Goal: Task Accomplishment & Management: Manage account settings

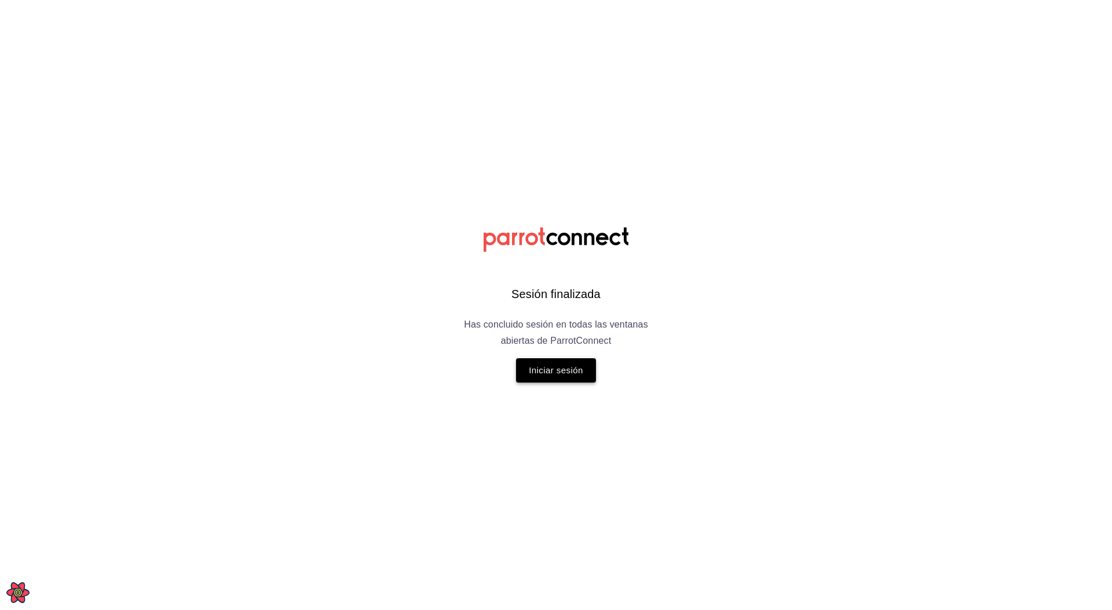
click at [552, 376] on button "Iniciar sesión" at bounding box center [556, 371] width 80 height 24
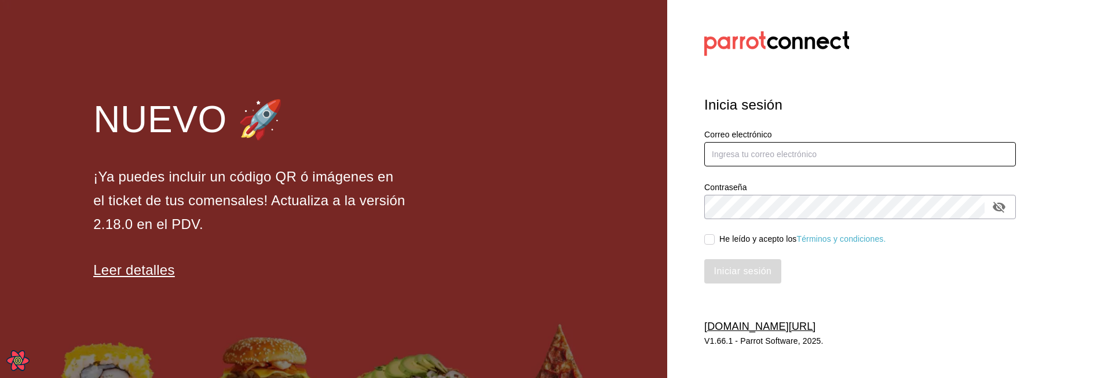
click at [752, 154] on input "text" at bounding box center [860, 154] width 312 height 24
click at [734, 162] on input "text" at bounding box center [860, 154] width 312 height 24
type input "leo@parrotsoftware.io"
click at [727, 243] on div "He leído y acepto los Términos y condiciones." at bounding box center [802, 239] width 167 height 12
click at [715, 243] on input "He leído y acepto los Términos y condiciones." at bounding box center [709, 239] width 10 height 10
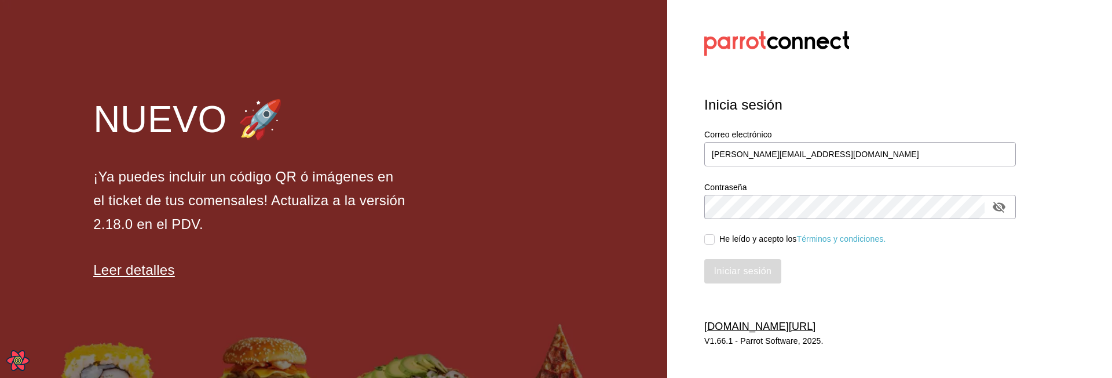
checkbox input "true"
click at [733, 263] on button "Iniciar sesión" at bounding box center [743, 271] width 78 height 24
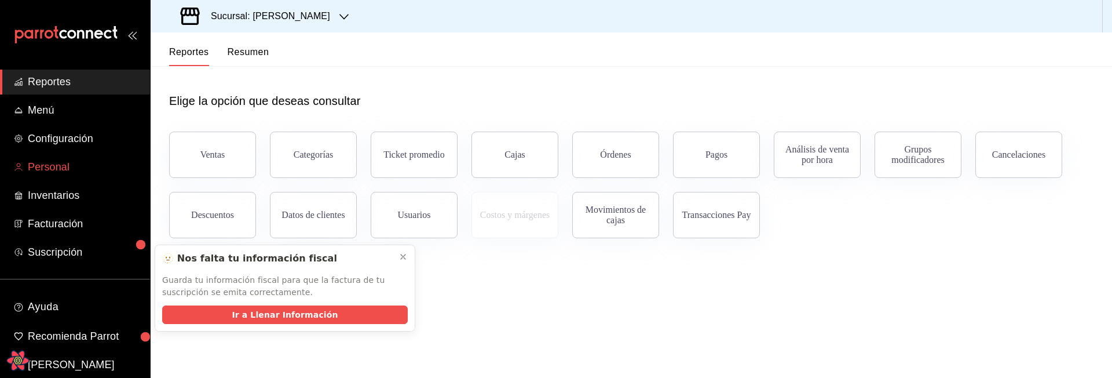
click at [63, 157] on link "Personal" at bounding box center [75, 167] width 150 height 25
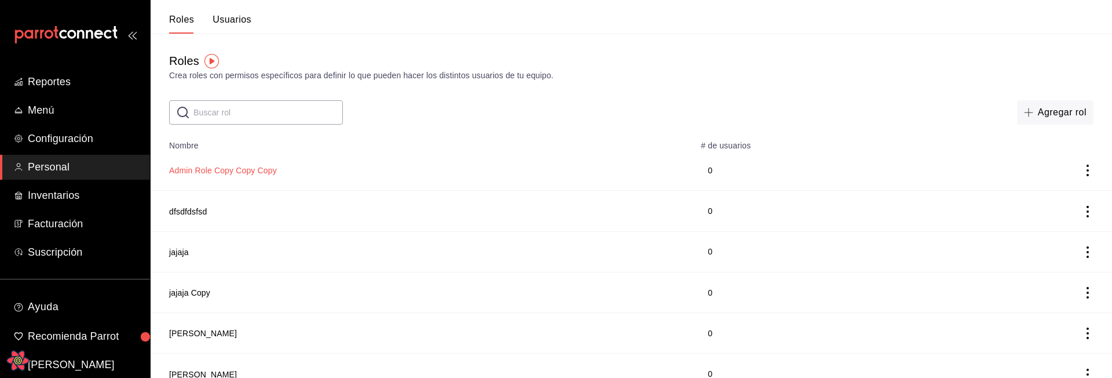
click at [219, 169] on button "Admin Role Copy Copy Copy" at bounding box center [223, 170] width 108 height 12
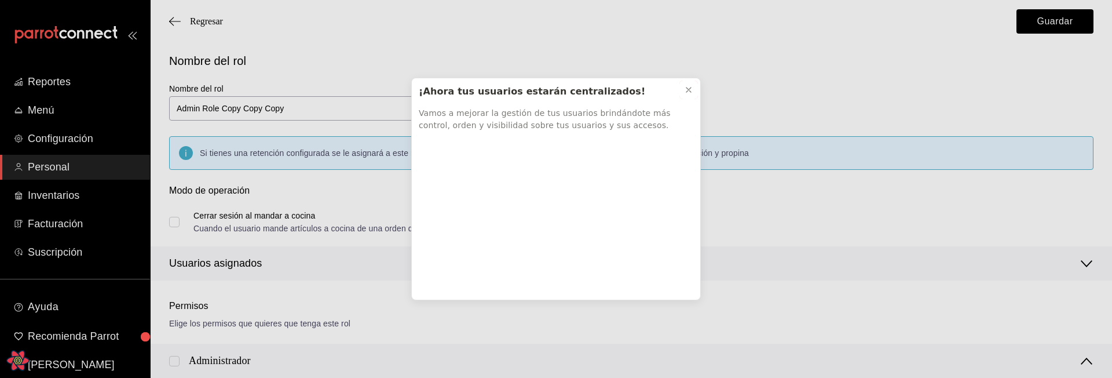
click at [685, 89] on icon at bounding box center [688, 89] width 9 height 9
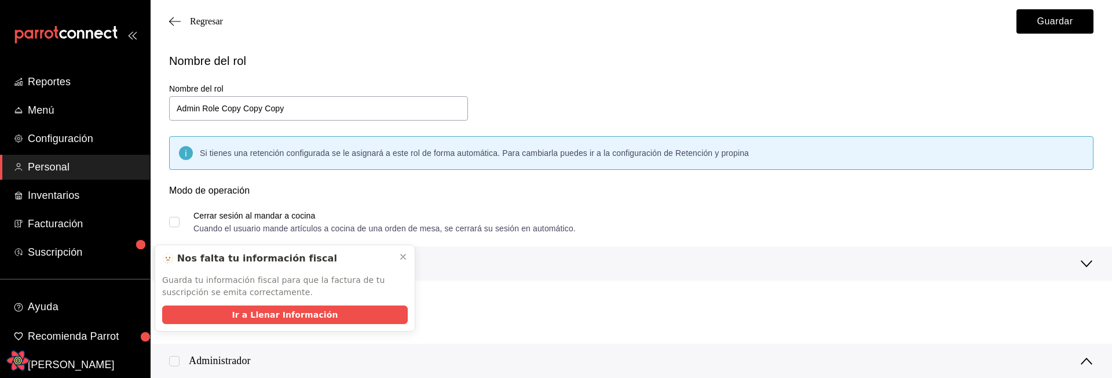
scroll to position [63, 0]
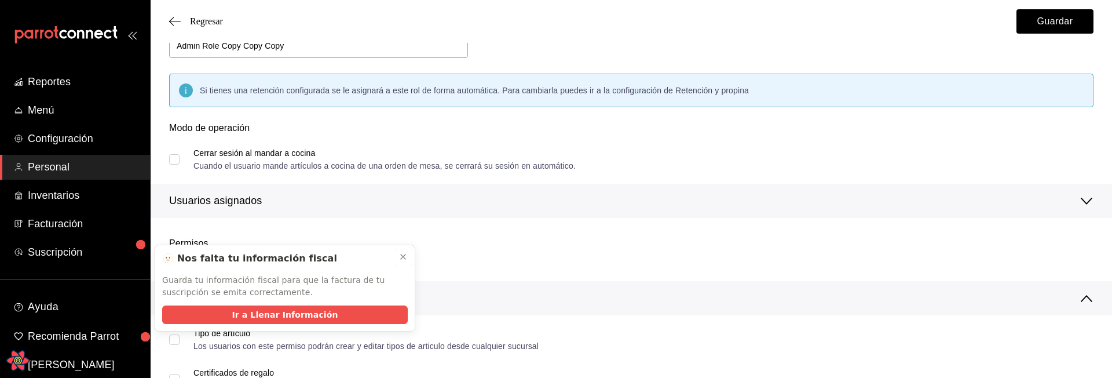
click at [400, 252] on icon at bounding box center [402, 256] width 9 height 9
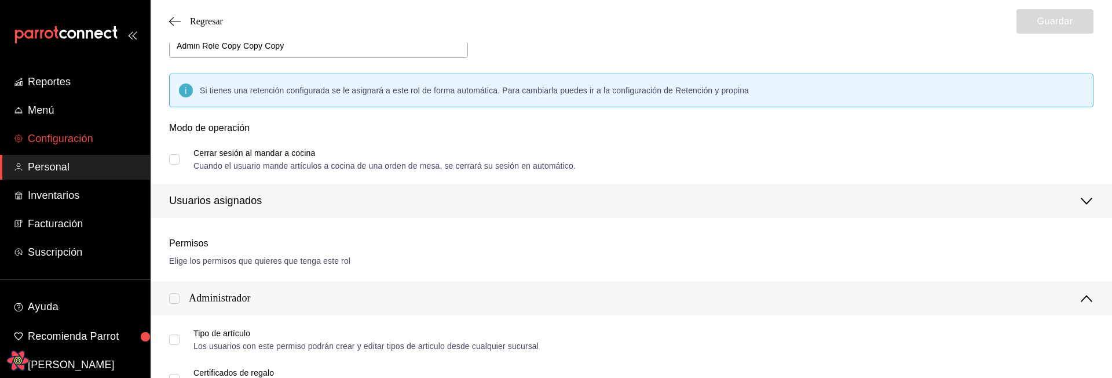
click at [30, 142] on span "Configuración" at bounding box center [84, 139] width 113 height 16
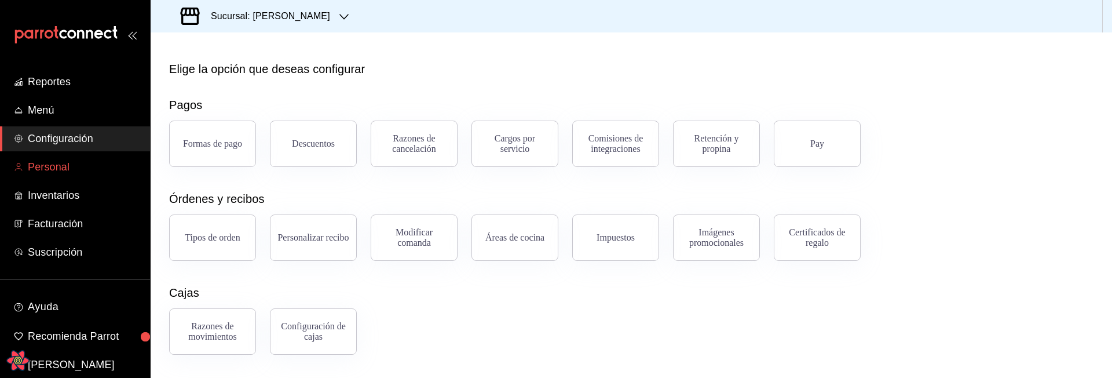
click at [45, 158] on link "Personal" at bounding box center [75, 167] width 150 height 25
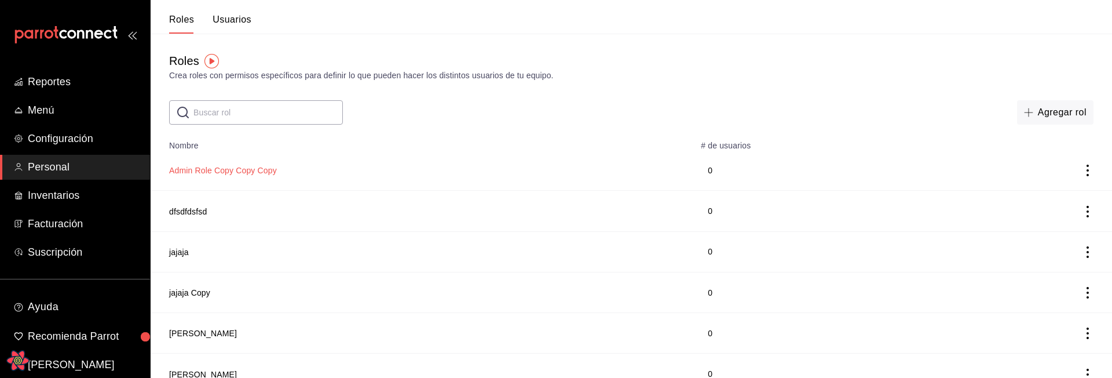
click at [216, 164] on button "Admin Role Copy Copy Copy" at bounding box center [223, 170] width 108 height 12
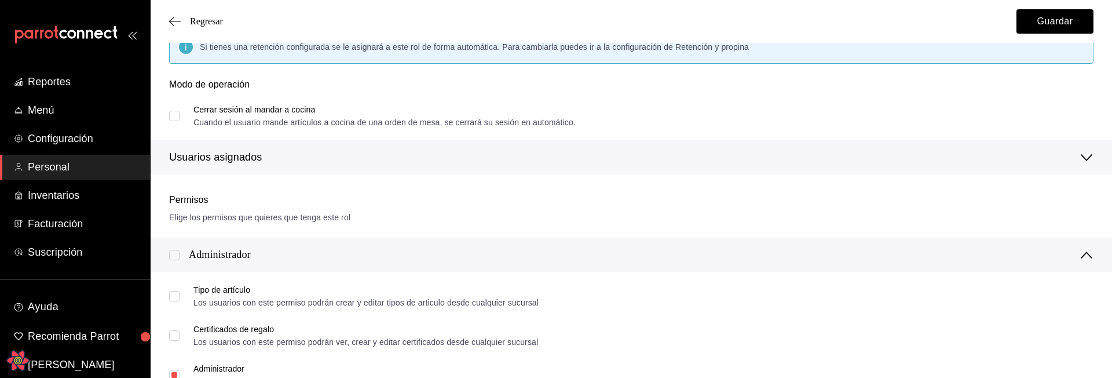
scroll to position [69, 0]
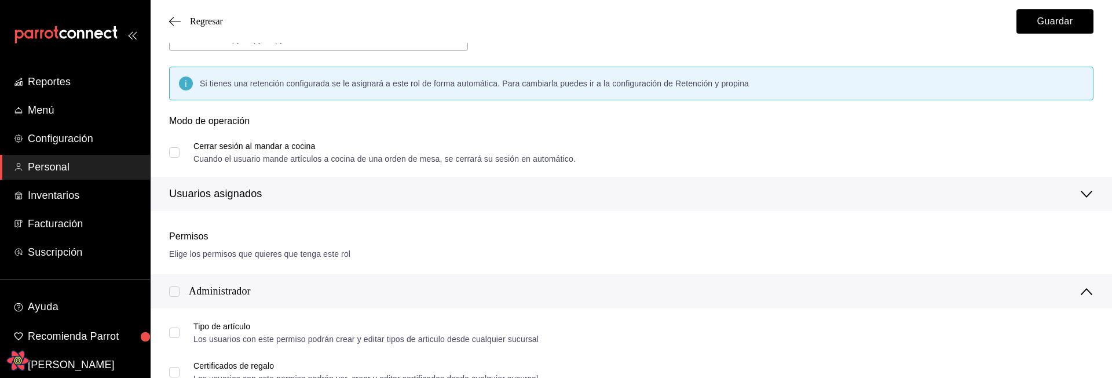
click at [236, 146] on div "Cerrar sesión al mandar a cocina" at bounding box center [384, 146] width 382 height 8
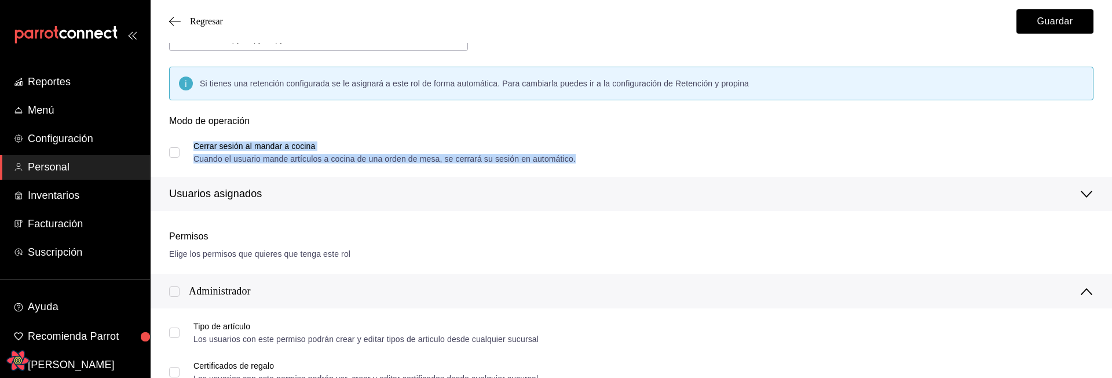
click at [174, 151] on input "Cerrar sesión al mandar a cocina Cuando el usuario mande artículos a cocina de …" at bounding box center [174, 152] width 10 height 10
checkbox input "true"
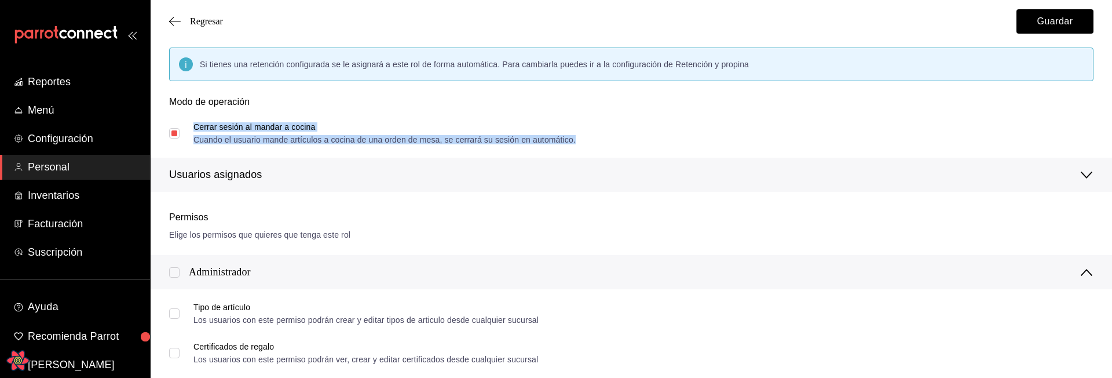
scroll to position [0, 0]
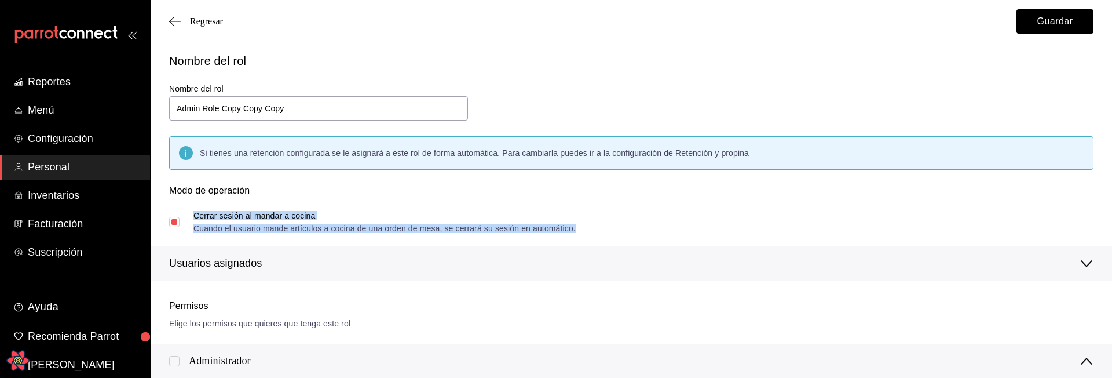
click at [633, 112] on div "Nombre del rol Nombre del rol Admin Role Copy Copy Copy Si tienes una retención…" at bounding box center [624, 159] width 938 height 242
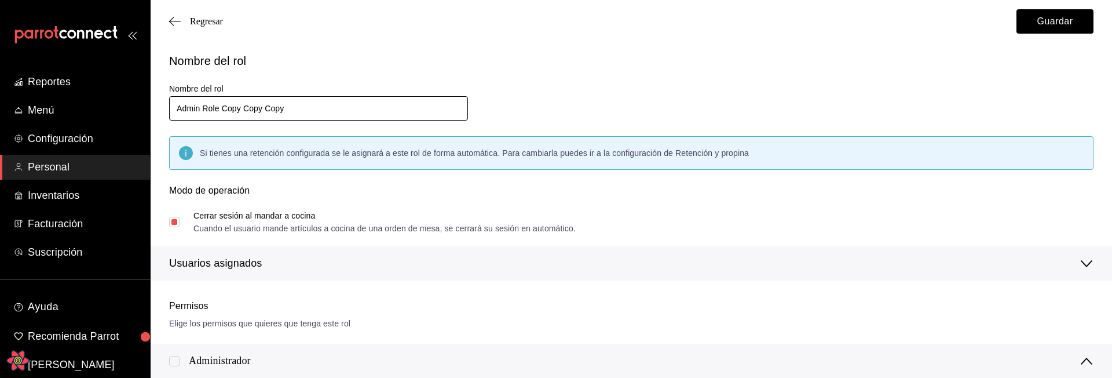
click at [392, 107] on input "Admin Role Copy Copy Copy" at bounding box center [318, 108] width 299 height 24
type input "Admin Role Copy Copy Copyasdasdas"
click at [533, 96] on div "Nombre del rol Nombre del rol Admin Role Copy Copy Copyasdasdas Si tienes una r…" at bounding box center [624, 159] width 938 height 242
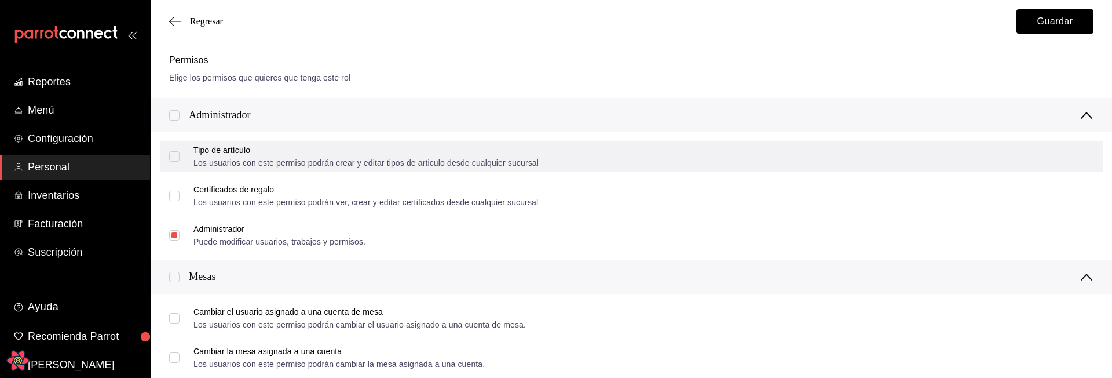
scroll to position [255, 0]
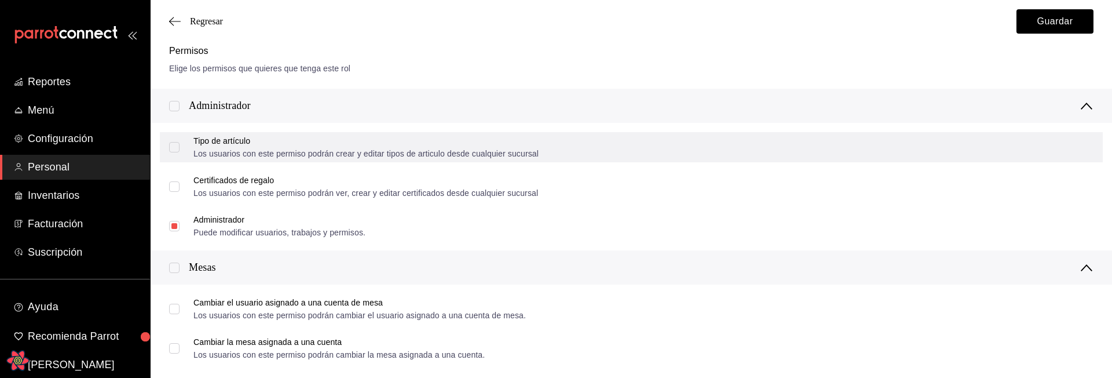
click at [175, 145] on input "Tipo de artículo Los usuarios con este permiso podrán crear y editar tipos de a…" at bounding box center [174, 147] width 10 height 10
checkbox input "false"
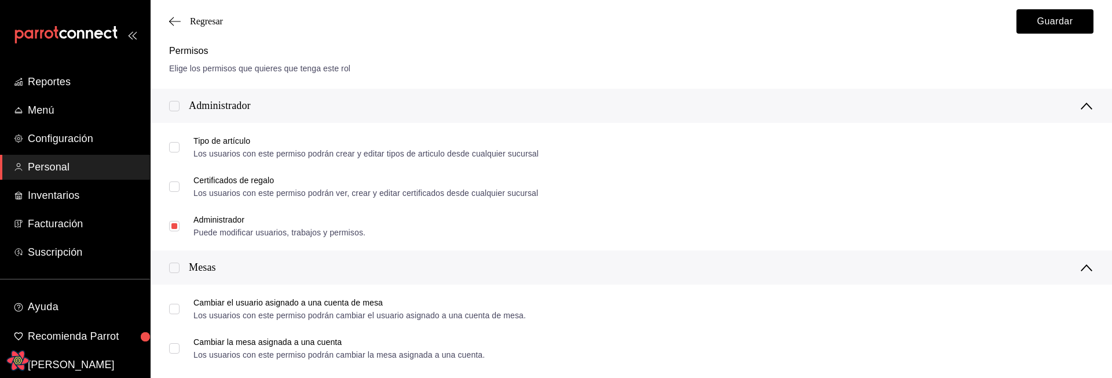
click at [174, 269] on input "checkbox" at bounding box center [174, 267] width 10 height 10
checkbox input "false"
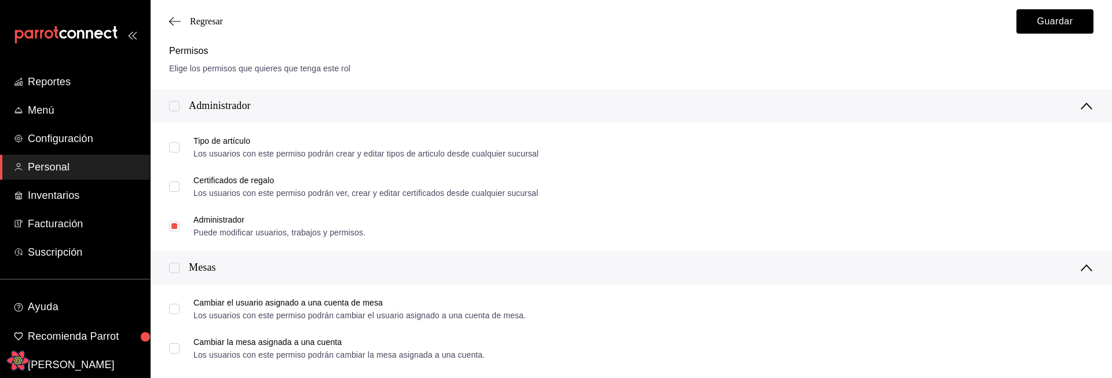
checkbox input "false"
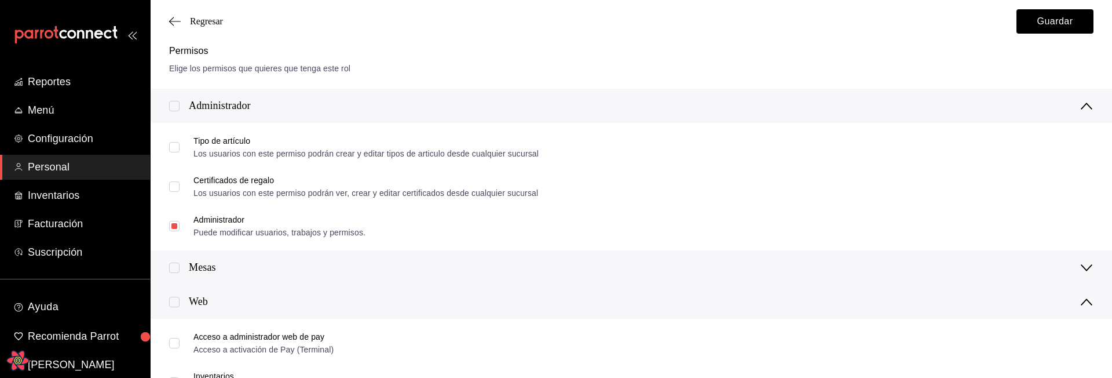
click at [177, 268] on input "checkbox" at bounding box center [174, 267] width 10 height 10
checkbox input "false"
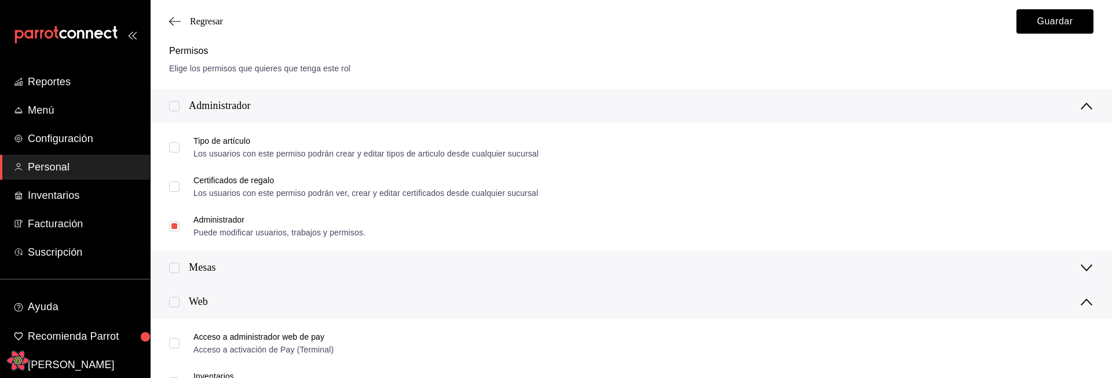
checkbox input "false"
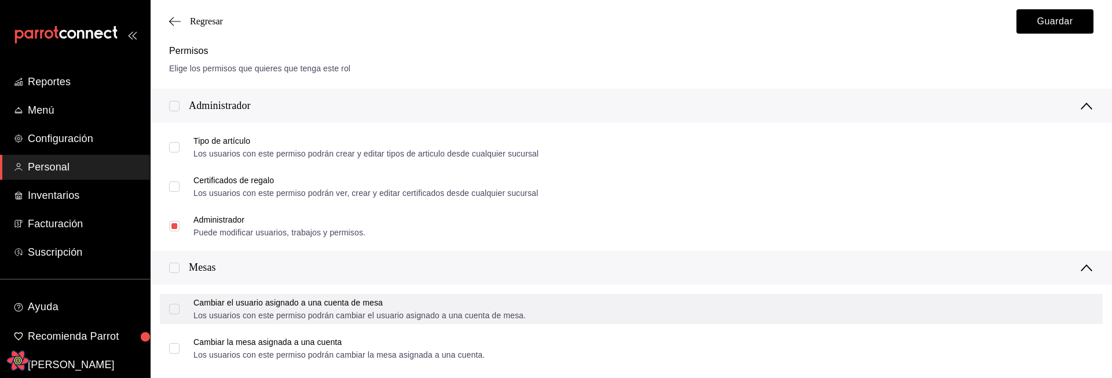
click at [178, 310] on input "Cambiar el usuario asignado a una cuenta de mesa Los usuarios con este permiso …" at bounding box center [174, 308] width 10 height 10
checkbox input "false"
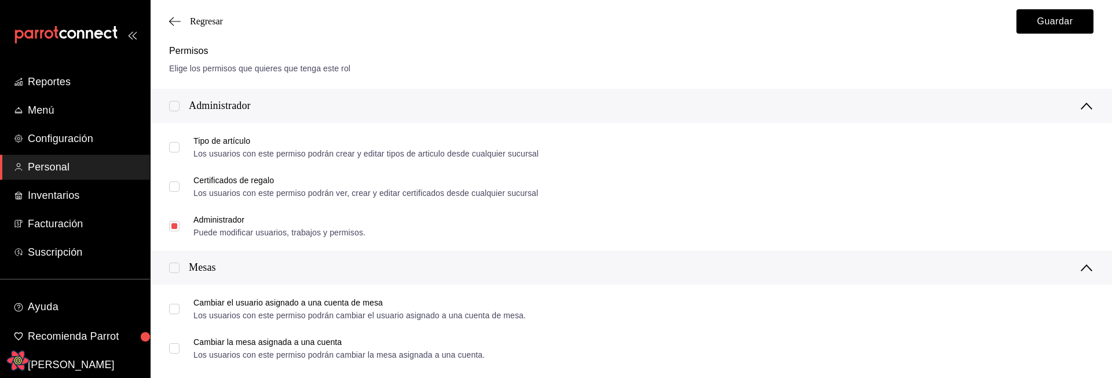
scroll to position [0, 0]
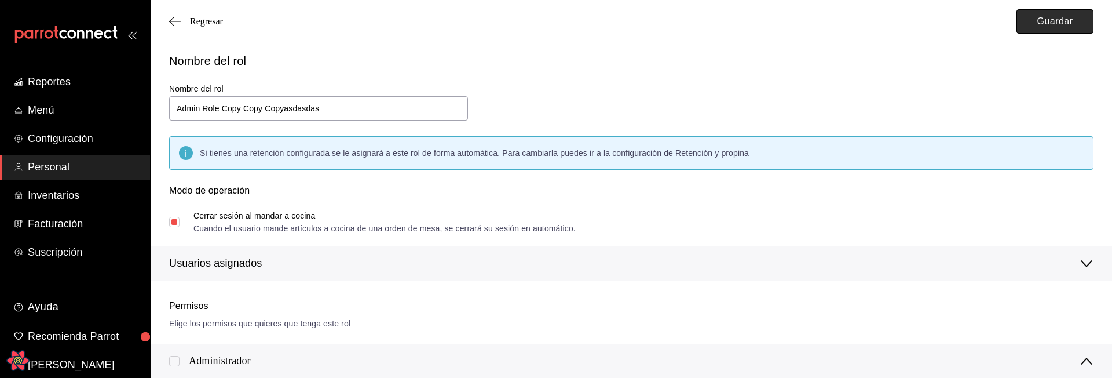
click at [1055, 26] on button "Guardar" at bounding box center [1054, 21] width 77 height 24
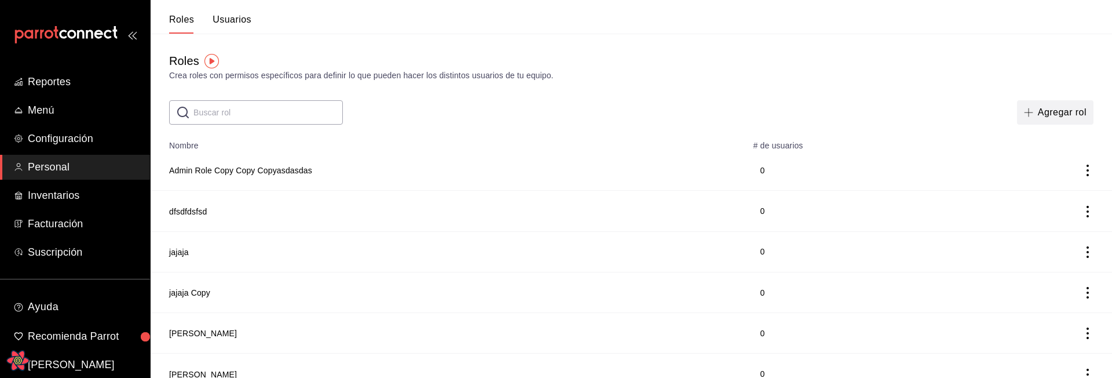
click at [1036, 114] on span "button" at bounding box center [1031, 112] width 14 height 9
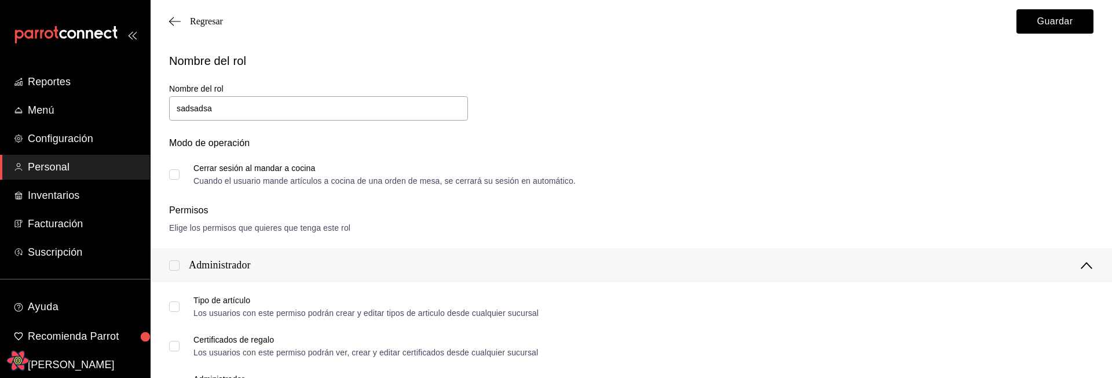
type input "sadsadsa"
click at [173, 171] on input "Cerrar sesión al mandar a cocina Cuando el usuario mande artículos a cocina de …" at bounding box center [174, 174] width 10 height 10
checkbox input "true"
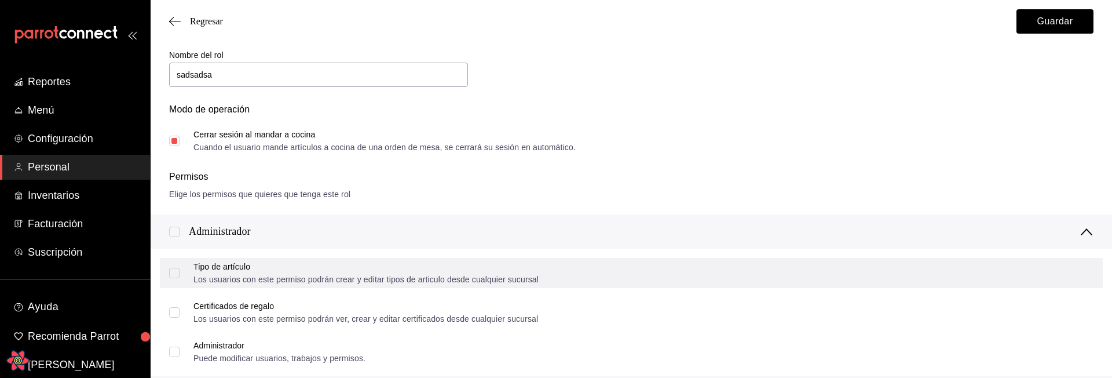
scroll to position [43, 0]
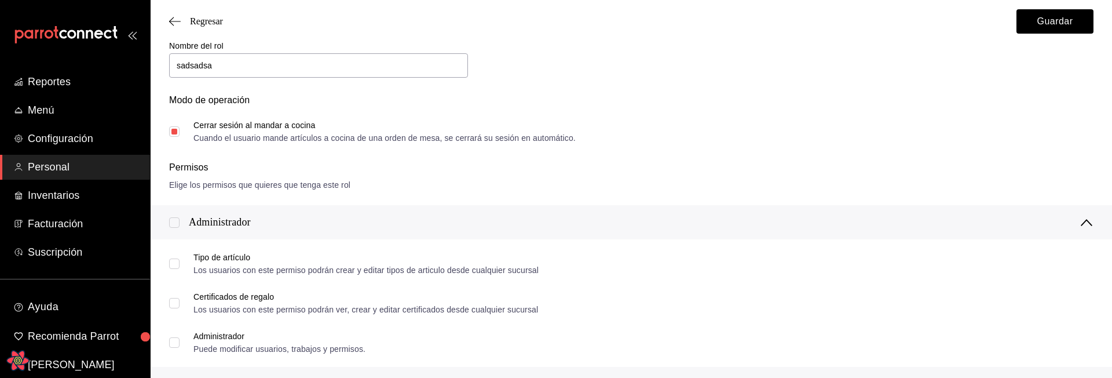
click at [178, 220] on input "checkbox" at bounding box center [174, 222] width 10 height 10
checkbox input "true"
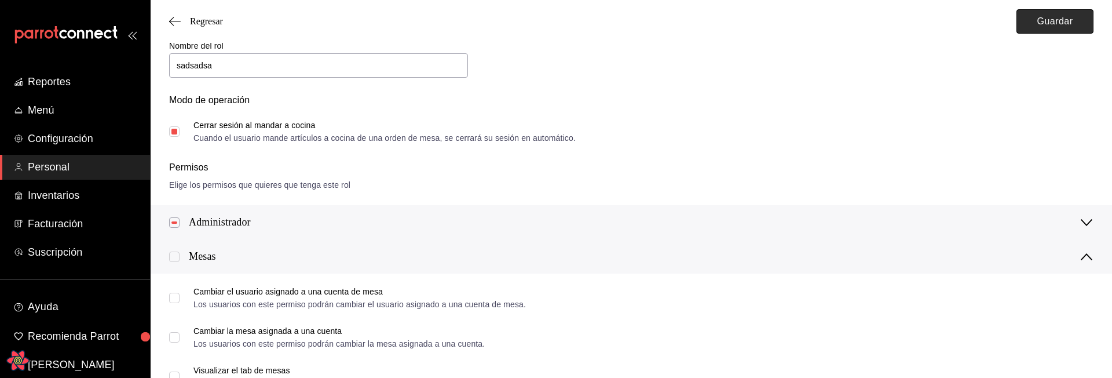
click at [1066, 27] on button "Guardar" at bounding box center [1054, 21] width 77 height 24
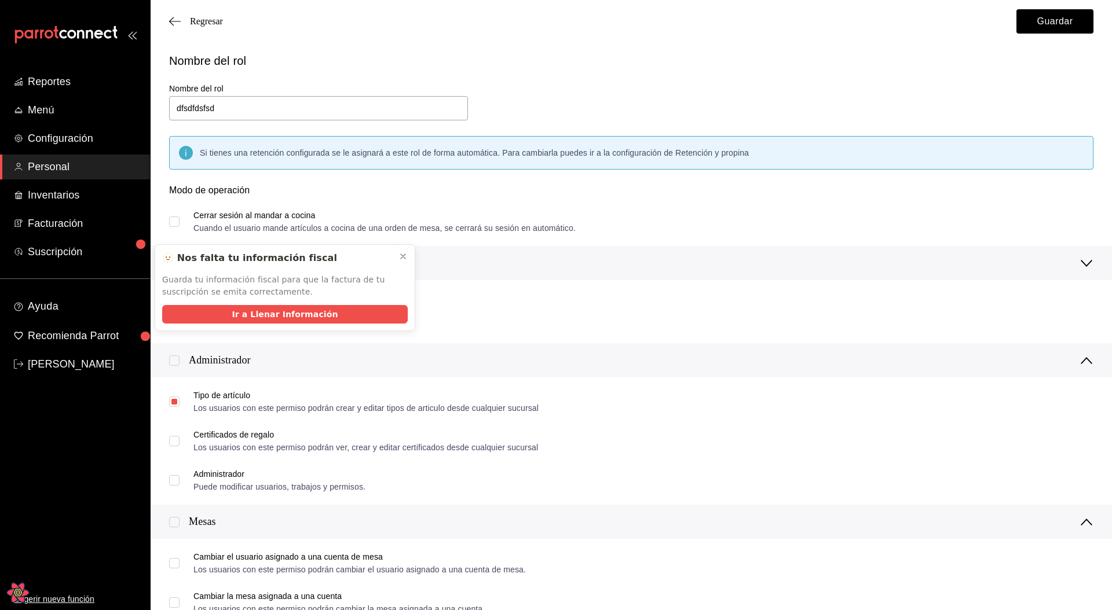
click at [404, 253] on icon at bounding box center [402, 256] width 9 height 9
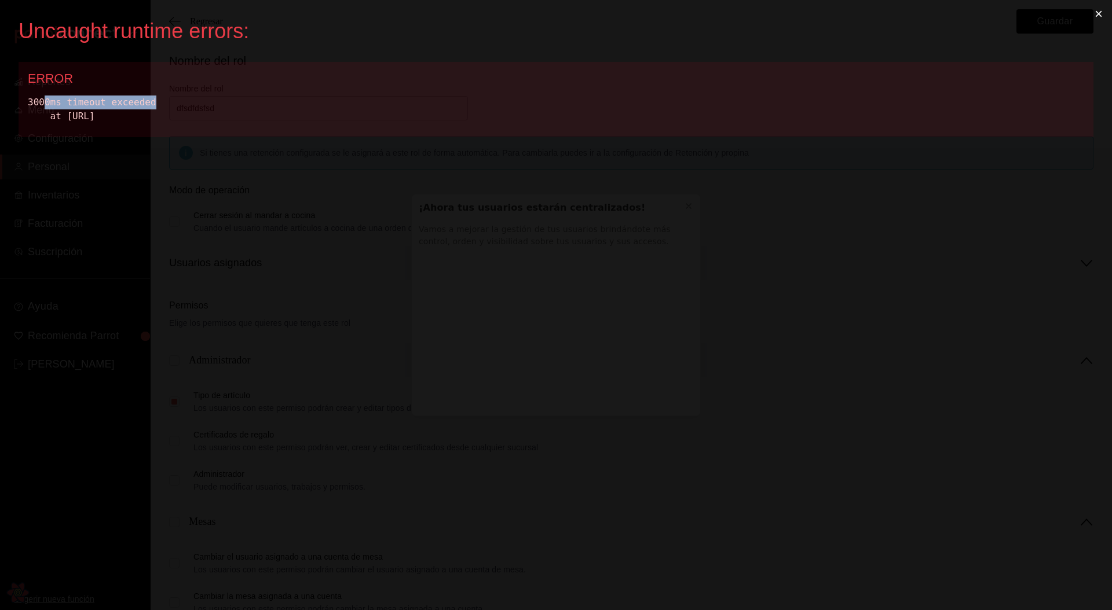
drag, startPoint x: 47, startPoint y: 104, endPoint x: 181, endPoint y: 109, distance: 134.5
click at [181, 109] on div "3000ms timeout exceeded at [URL]" at bounding box center [556, 110] width 1056 height 28
click at [275, 112] on div "3000ms timeout exceeded at [URL]" at bounding box center [556, 110] width 1056 height 28
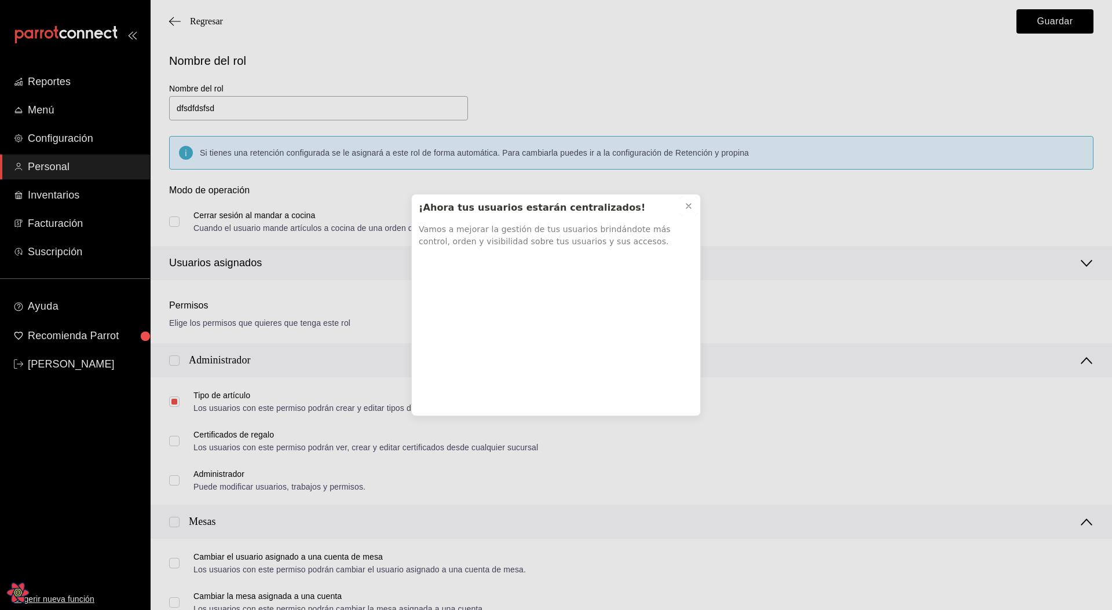
click at [679, 200] on button at bounding box center [688, 206] width 19 height 19
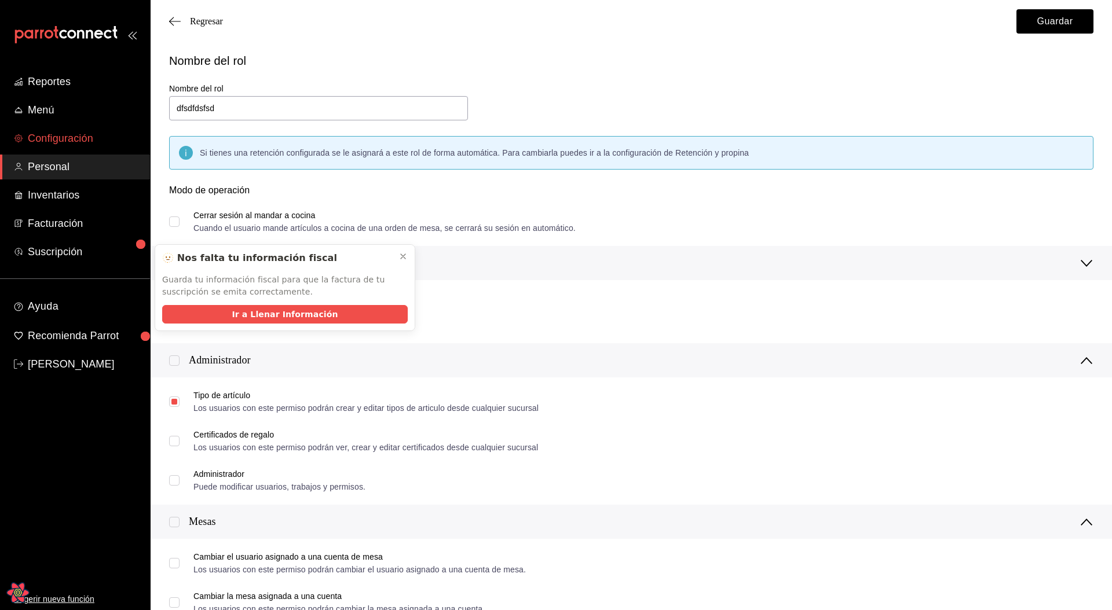
click at [85, 136] on span "Configuración" at bounding box center [84, 139] width 113 height 16
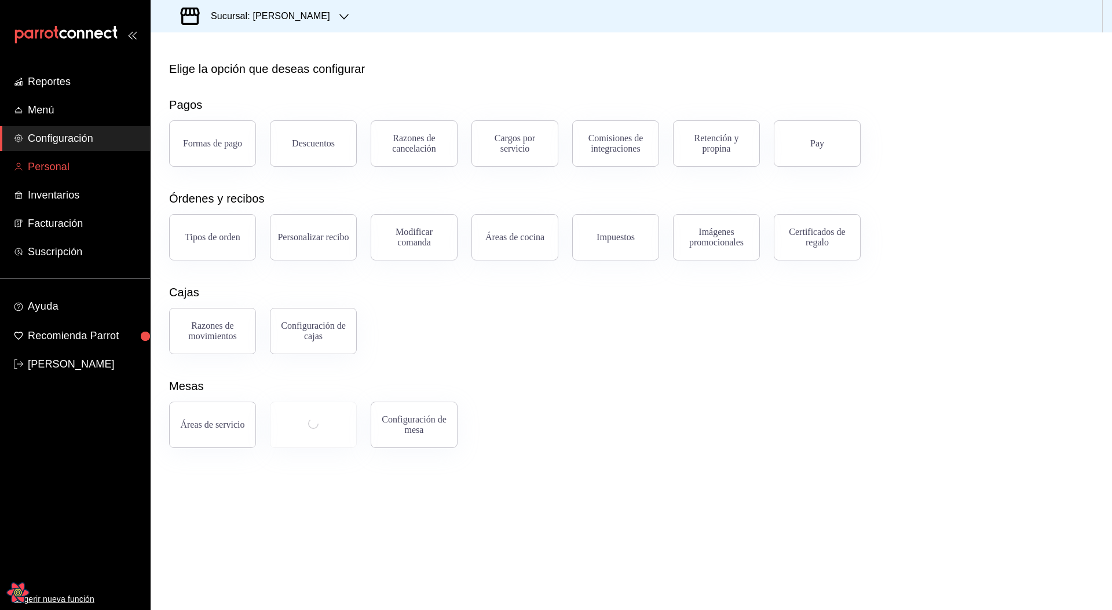
click at [50, 169] on span "Personal" at bounding box center [84, 167] width 113 height 16
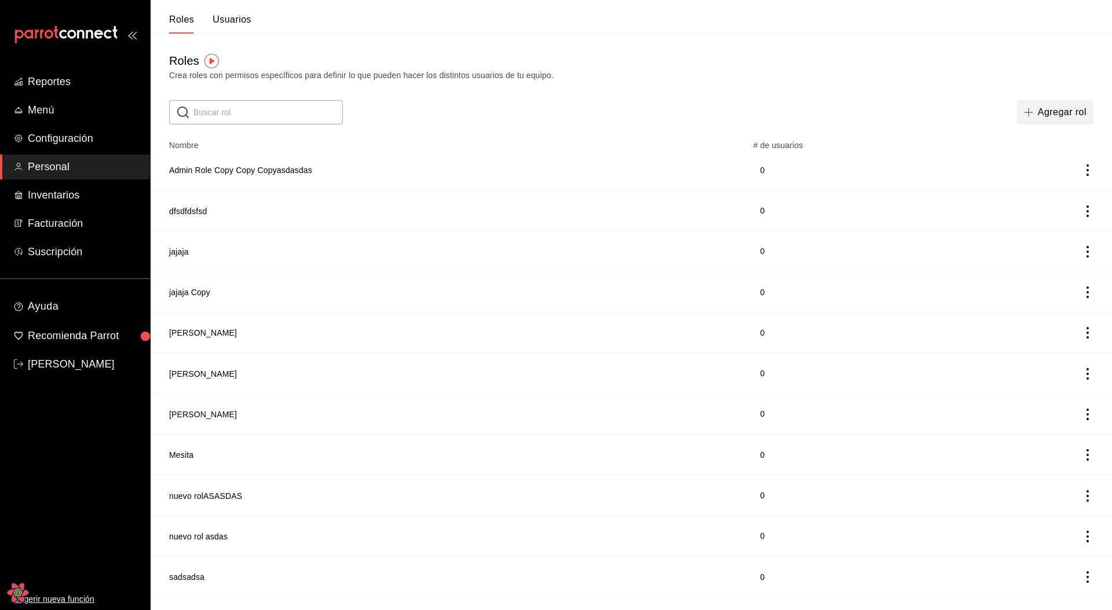
click at [1051, 114] on button "Agregar rol" at bounding box center [1055, 112] width 76 height 24
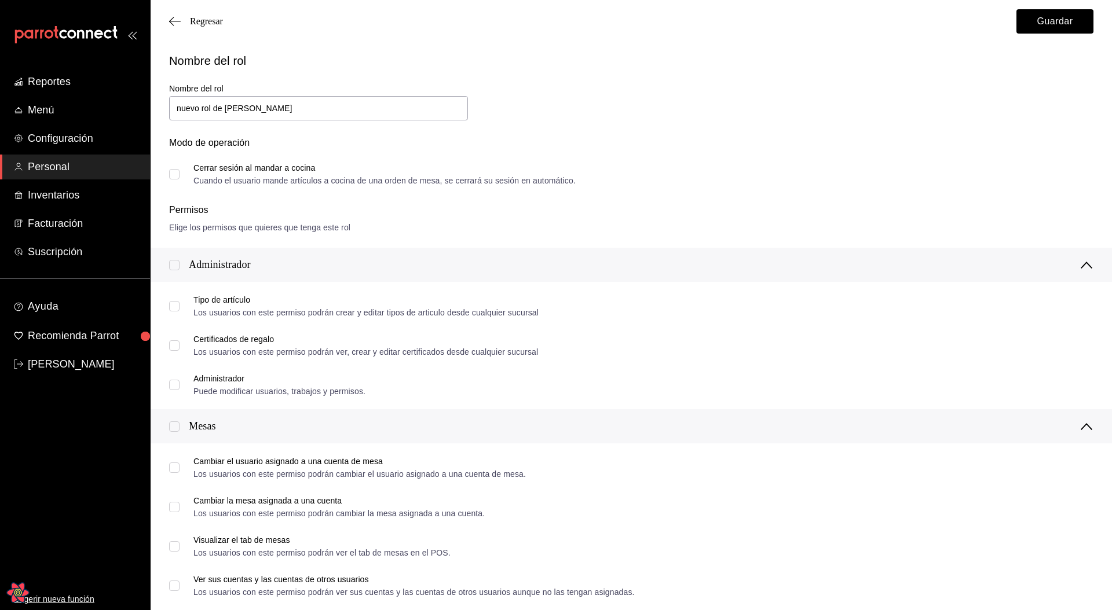
type input "nuevo rol de leo"
click at [175, 266] on input "checkbox" at bounding box center [174, 265] width 10 height 10
checkbox input "true"
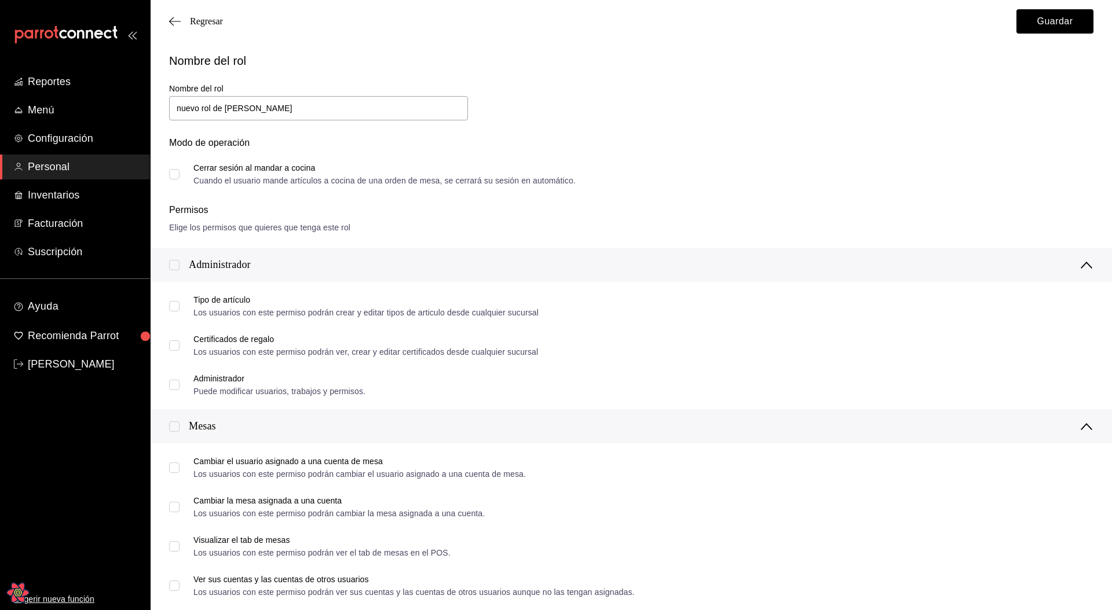
checkbox input "true"
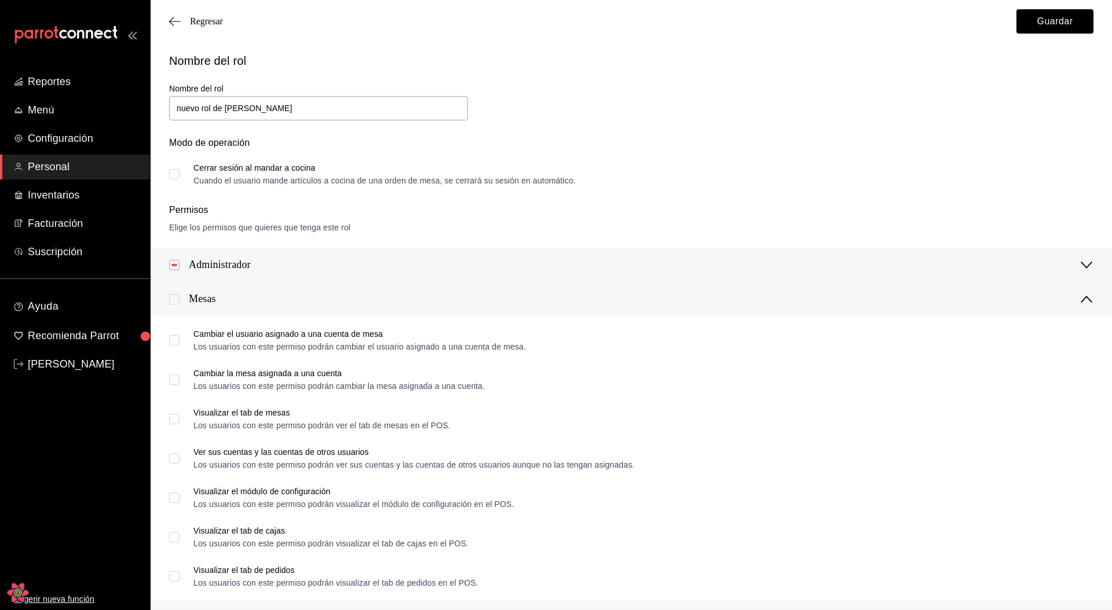
click at [175, 299] on input "checkbox" at bounding box center [174, 299] width 10 height 10
checkbox input "true"
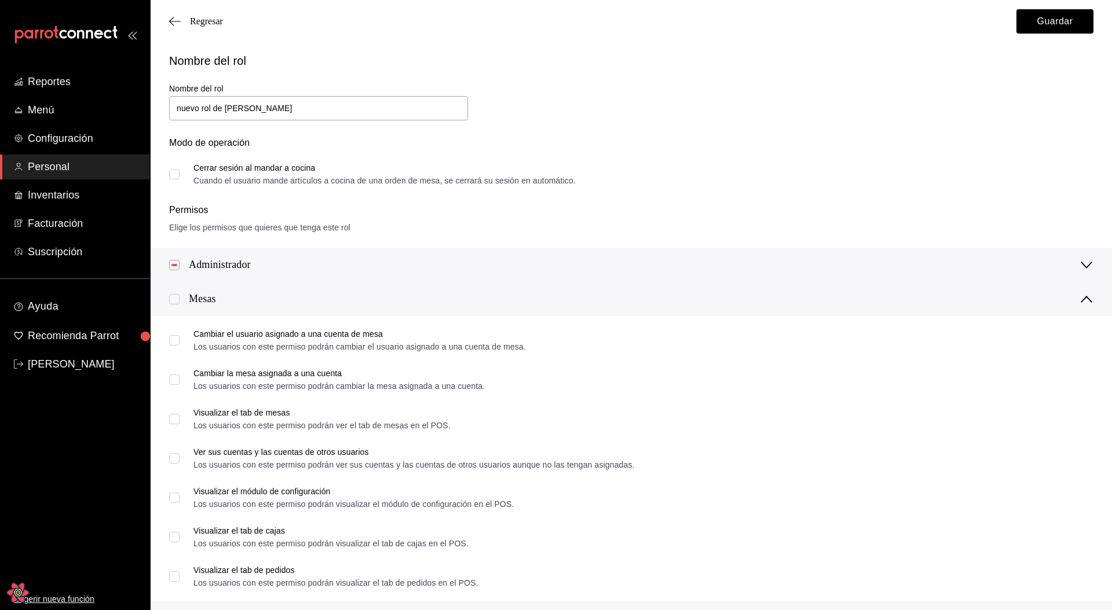
checkbox input "true"
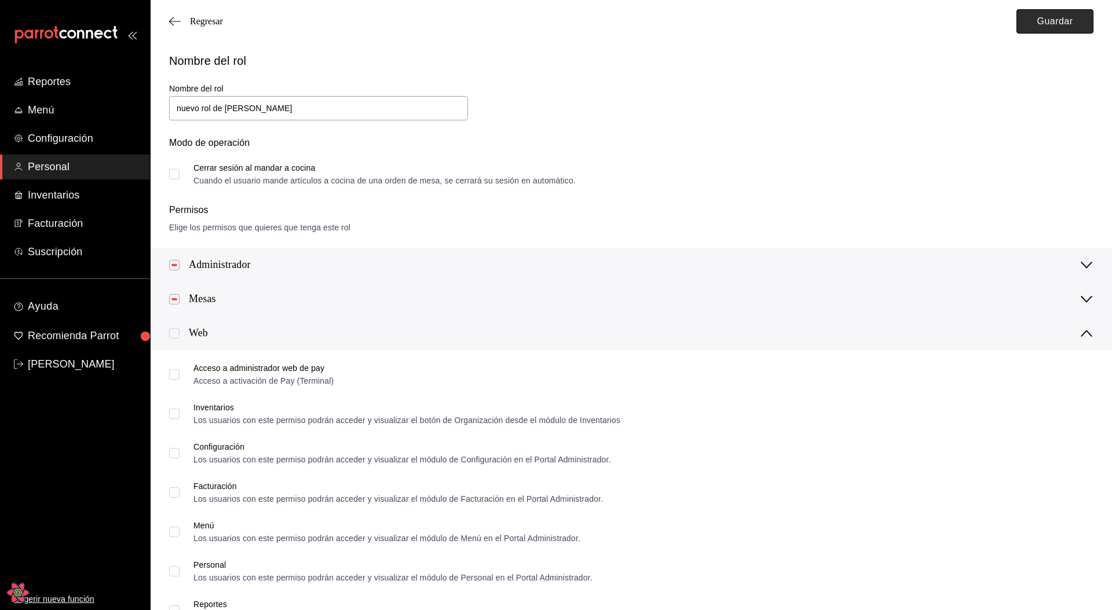
click at [1063, 30] on button "Guardar" at bounding box center [1054, 21] width 77 height 24
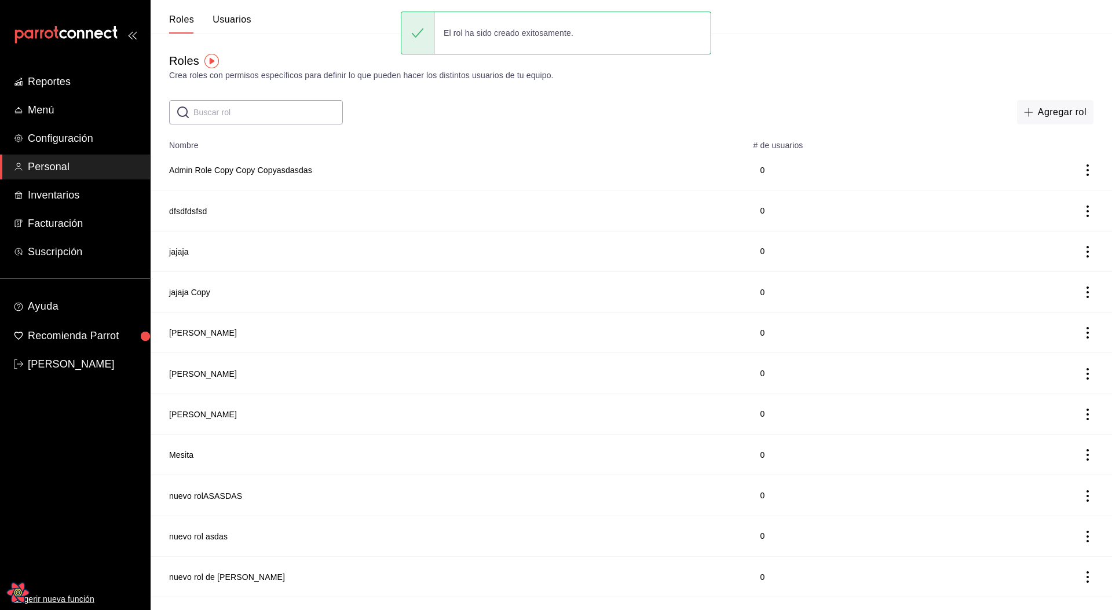
click at [432, 139] on th "Nombre" at bounding box center [449, 142] width 596 height 16
click at [429, 141] on th "Nombre" at bounding box center [449, 142] width 596 height 16
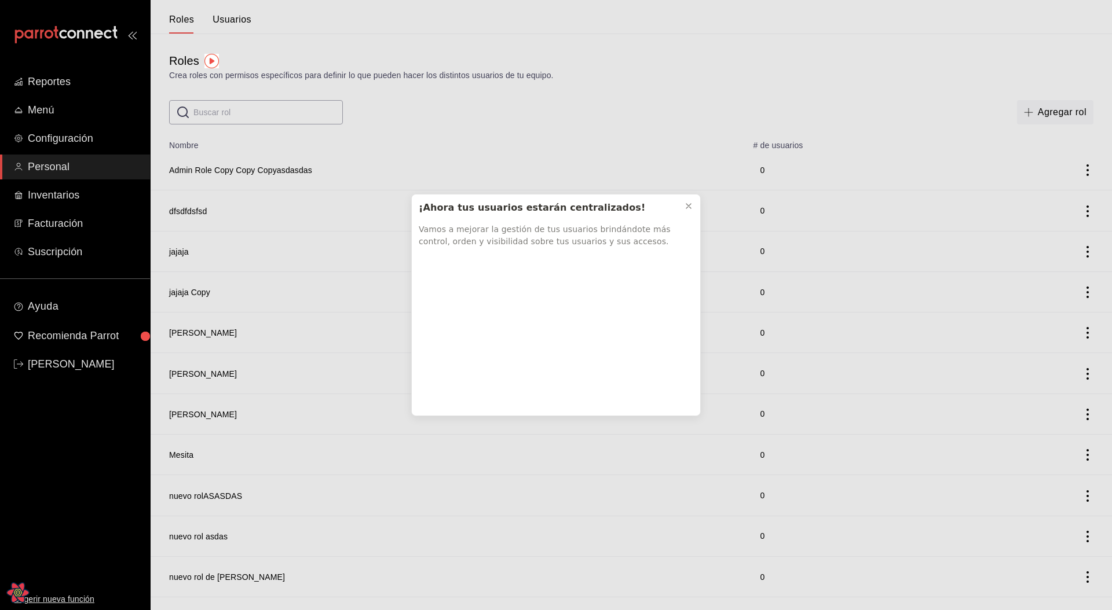
scroll to position [33, 0]
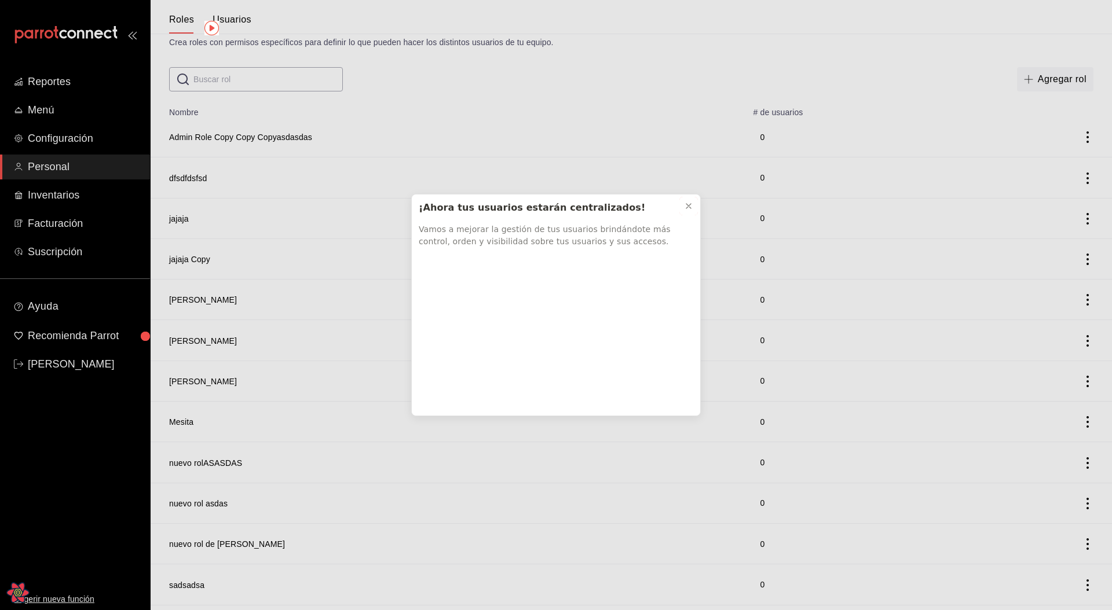
click at [687, 202] on icon at bounding box center [688, 206] width 9 height 9
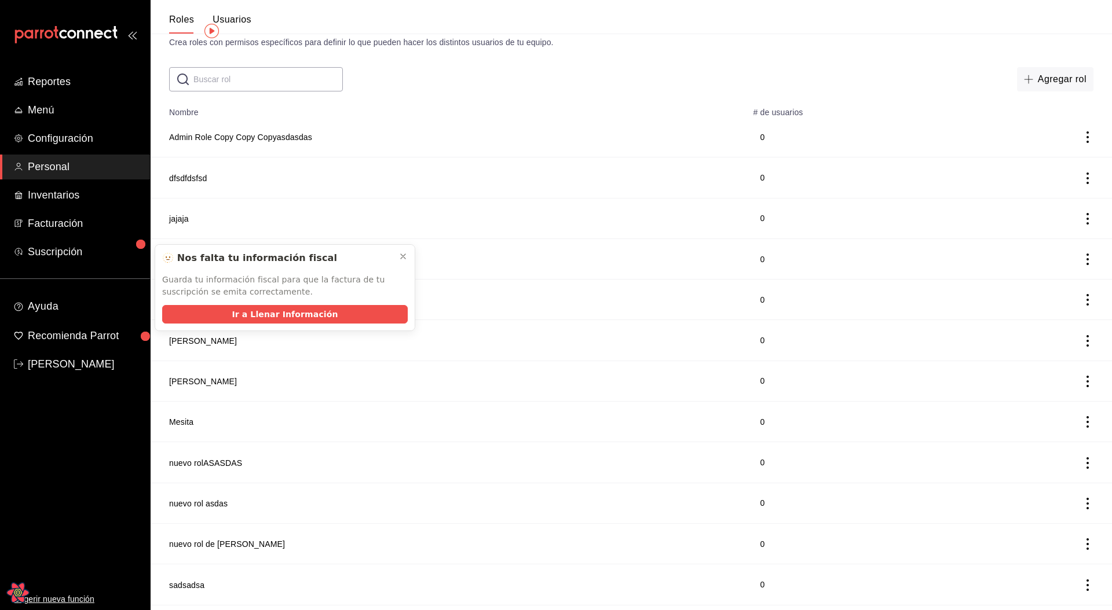
scroll to position [0, 0]
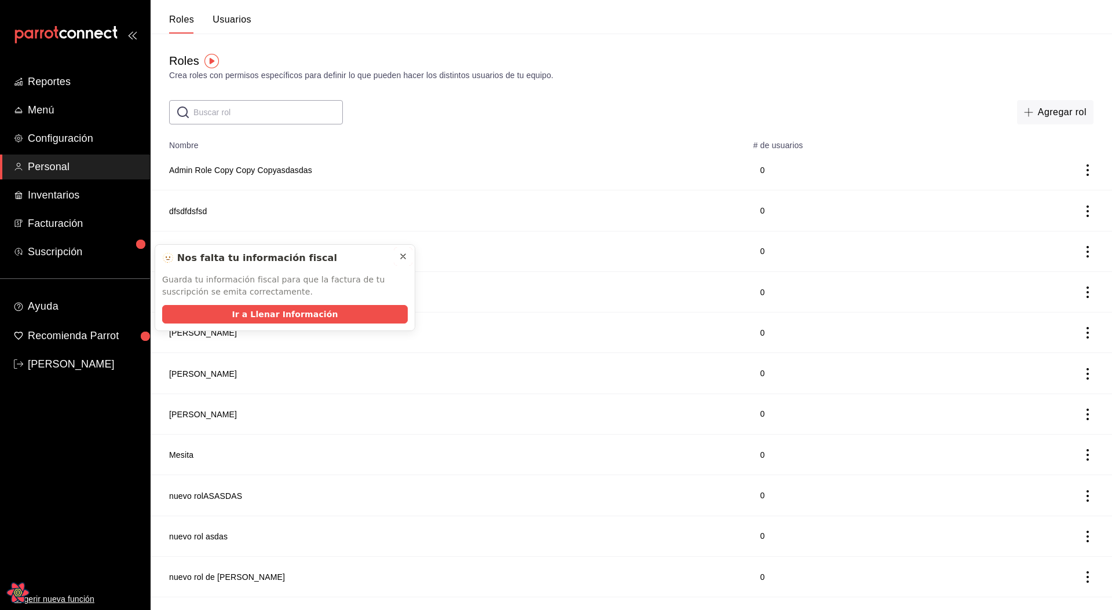
click at [401, 258] on icon at bounding box center [403, 256] width 5 height 5
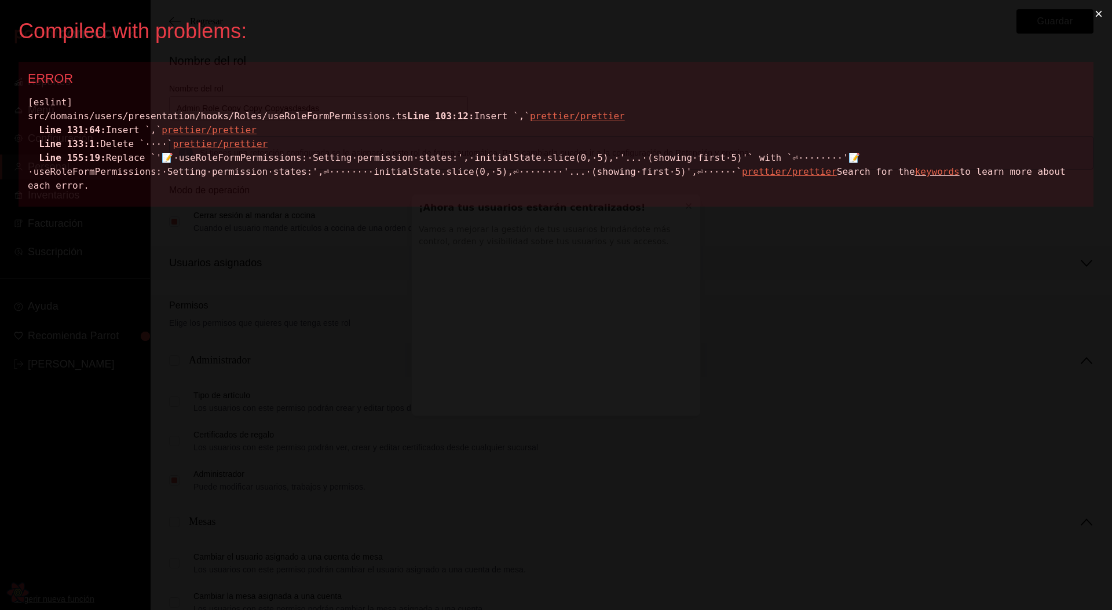
click at [1098, 284] on div "Compiled with problems: × ERROR [eslint] src/domains/users/presentation/hooks/R…" at bounding box center [556, 305] width 1112 height 610
drag, startPoint x: 1107, startPoint y: 4, endPoint x: 1101, endPoint y: 10, distance: 8.6
click at [1101, 10] on button "×" at bounding box center [1098, 14] width 27 height 28
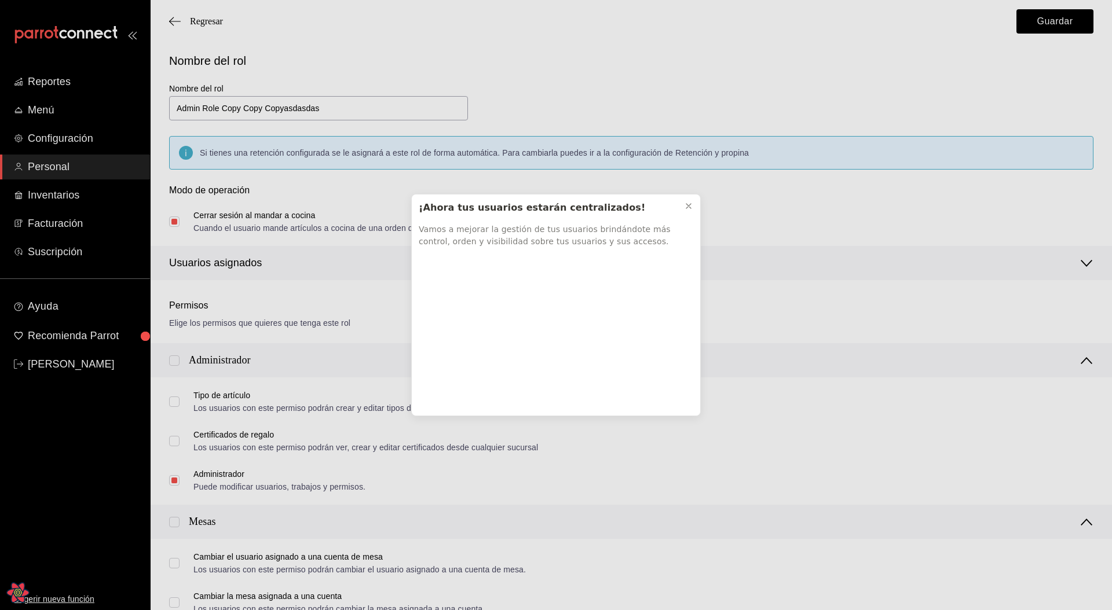
click at [1101, 11] on div "¡Ahora tus usuarios estarán centralizados! Vamos a mejorar la gestión de tus us…" at bounding box center [556, 305] width 1112 height 610
click at [42, 145] on div "¡Ahora tus usuarios estarán centralizados! Vamos a mejorar la gestión de tus us…" at bounding box center [556, 305] width 1112 height 610
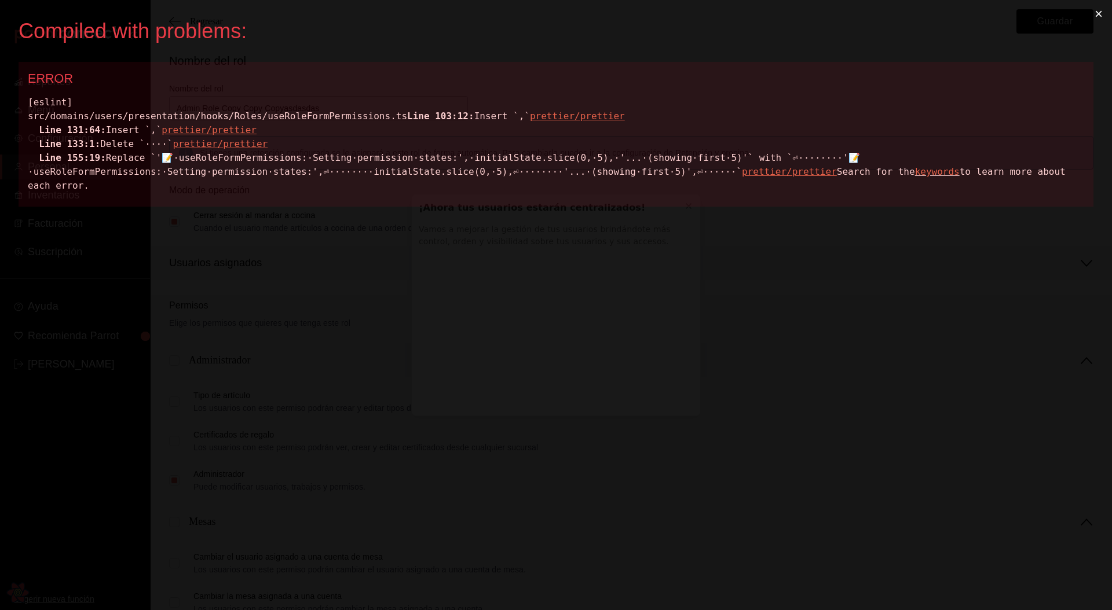
click at [450, 183] on div "[eslint] src/domains/users/presentation/hooks/Roles/useRoleFormPermissions.ts L…" at bounding box center [556, 144] width 1056 height 97
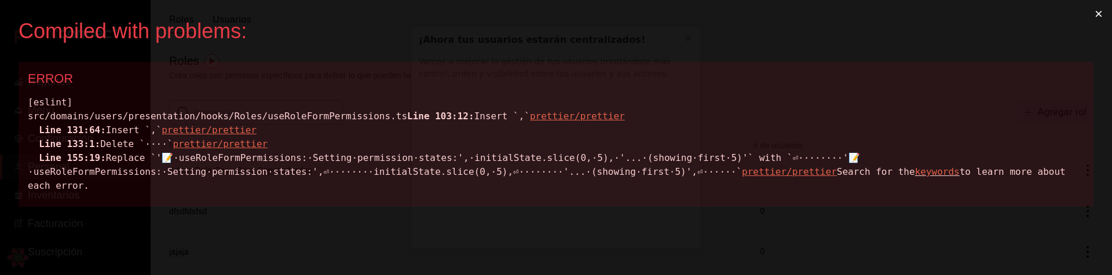
click at [1099, 12] on button "×" at bounding box center [1098, 14] width 27 height 28
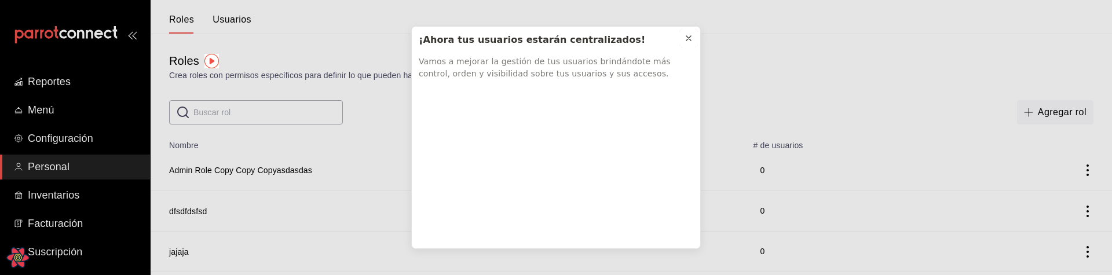
click at [689, 36] on icon at bounding box center [688, 38] width 9 height 9
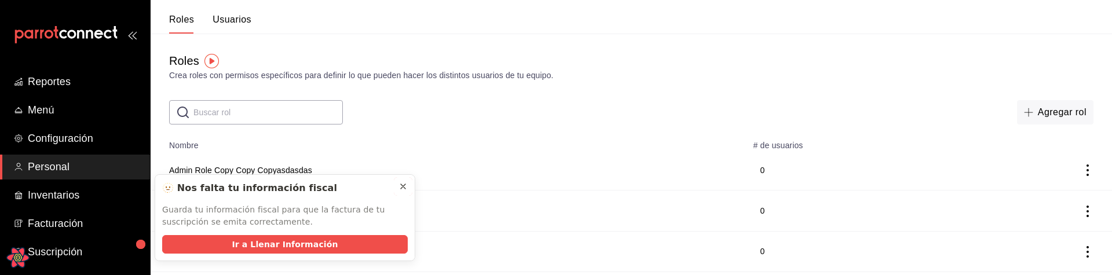
click at [408, 184] on button at bounding box center [403, 186] width 19 height 19
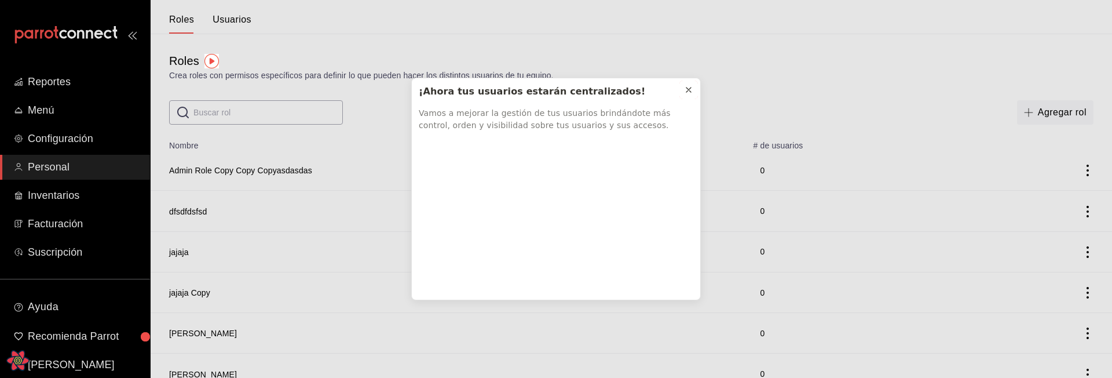
click at [693, 87] on button at bounding box center [688, 90] width 19 height 19
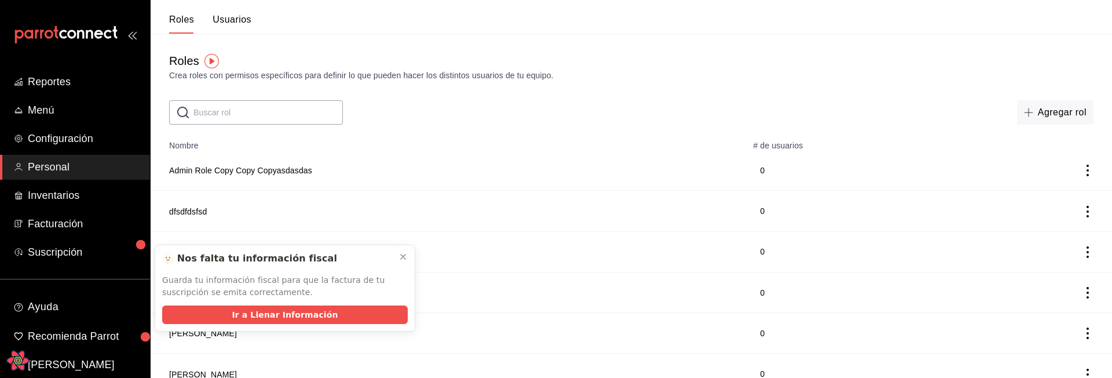
click at [408, 255] on button at bounding box center [403, 256] width 19 height 19
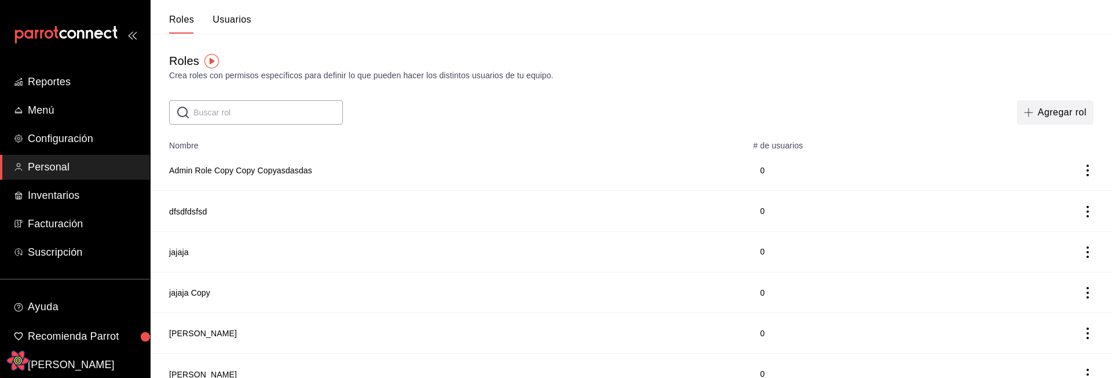
click at [1036, 112] on span "button" at bounding box center [1031, 112] width 14 height 9
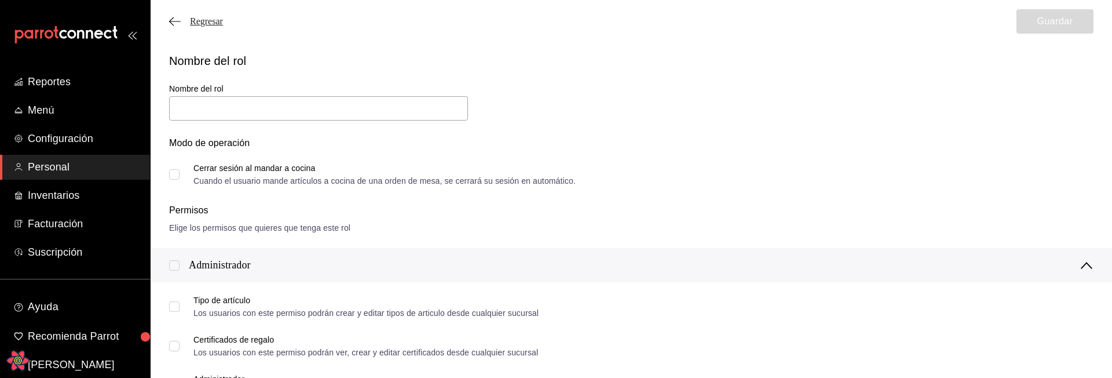
click at [200, 17] on span "Regresar" at bounding box center [206, 21] width 33 height 10
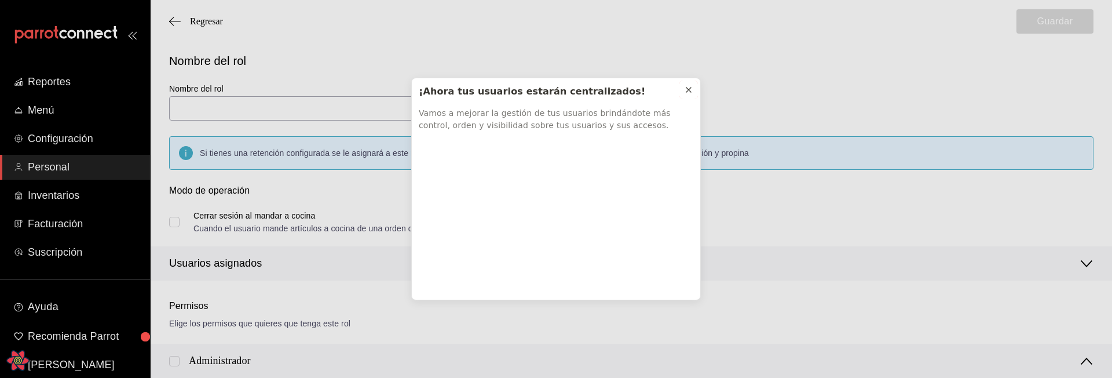
click at [691, 83] on button at bounding box center [688, 90] width 19 height 19
click at [14, 369] on div "¡Ahora tus usuarios estarán centralizados! Vamos a mejorar la gestión de tus us…" at bounding box center [556, 189] width 1112 height 378
click at [20, 361] on div "¡Ahora tus usuarios estarán centralizados! Vamos a mejorar la gestión de tus us…" at bounding box center [556, 189] width 1112 height 378
click at [15, 366] on div "¡Ahora tus usuarios estarán centralizados! Vamos a mejorar la gestión de tus us…" at bounding box center [556, 189] width 1112 height 378
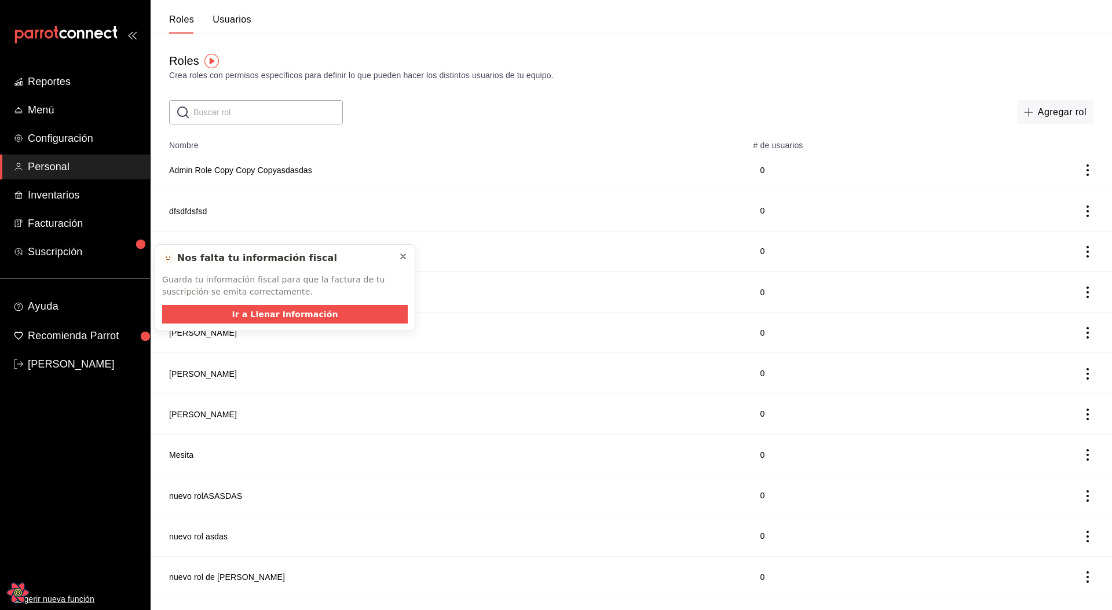
click at [398, 259] on icon at bounding box center [402, 256] width 9 height 9
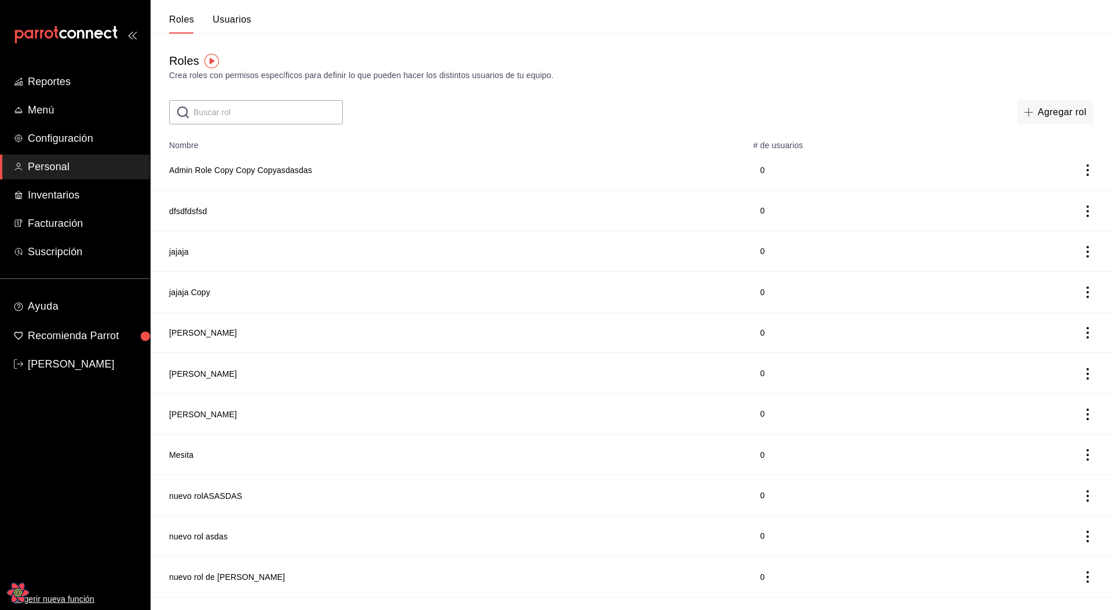
click at [630, 131] on main "Roles Crea roles con permisos específicos para definir lo que pueden hacer los …" at bounding box center [631, 356] width 961 height 645
click at [1022, 111] on button "Agregar rol" at bounding box center [1055, 112] width 76 height 24
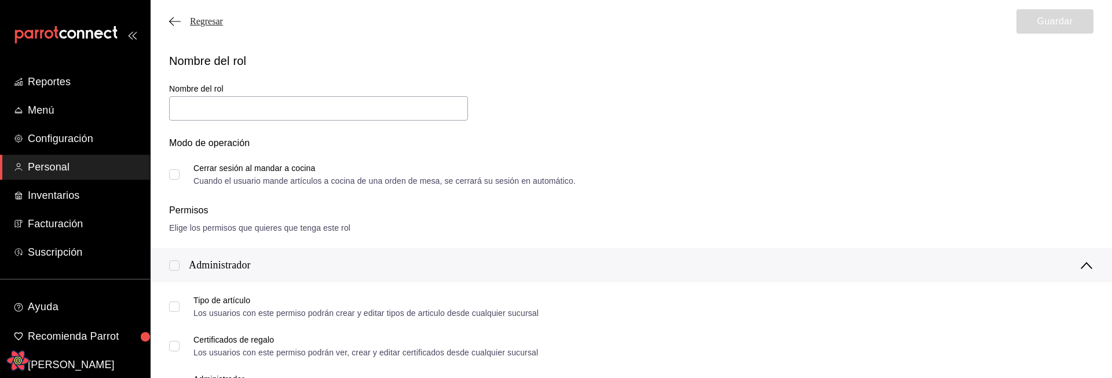
click at [186, 21] on span "Regresar" at bounding box center [196, 21] width 54 height 10
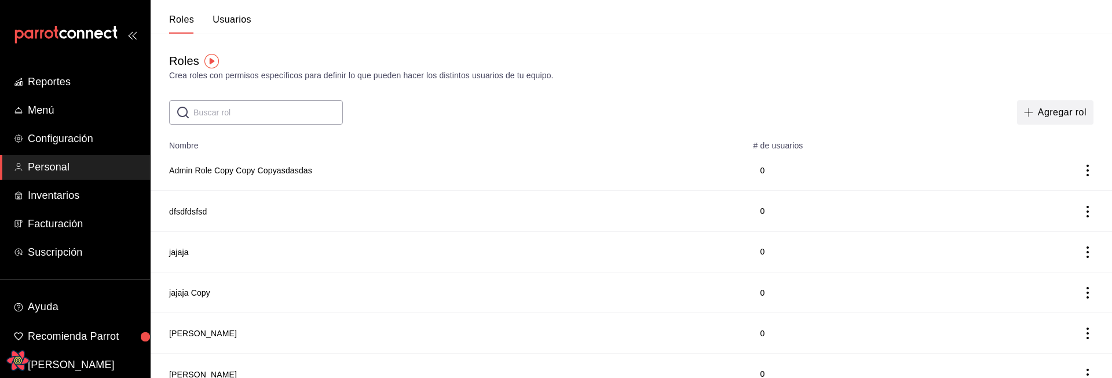
click at [1045, 111] on button "Agregar rol" at bounding box center [1055, 112] width 76 height 24
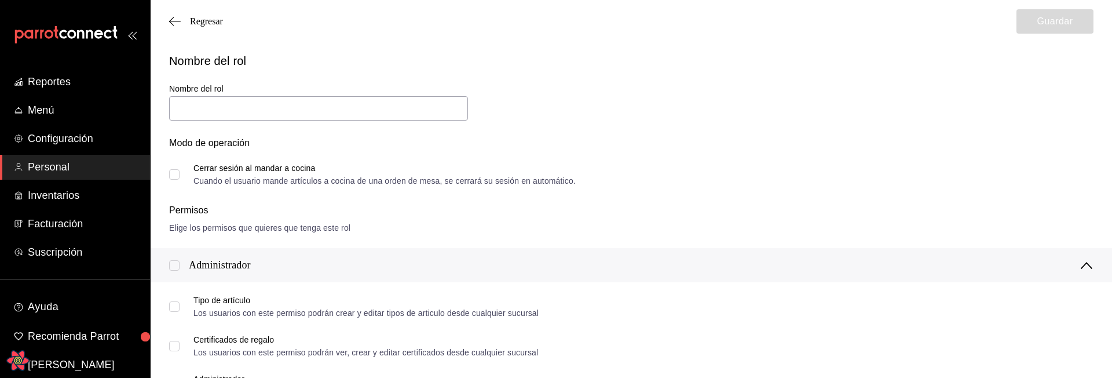
click at [202, 28] on div "Regresar Guardar" at bounding box center [631, 21] width 961 height 43
click at [210, 16] on span "Regresar" at bounding box center [206, 21] width 33 height 10
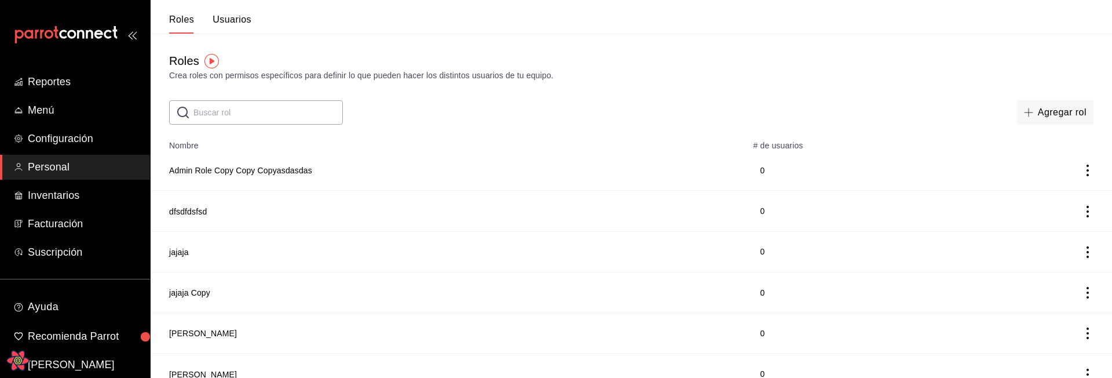
click at [258, 163] on td "Admin Role Copy Copy Copyasdasdas" at bounding box center [449, 170] width 596 height 41
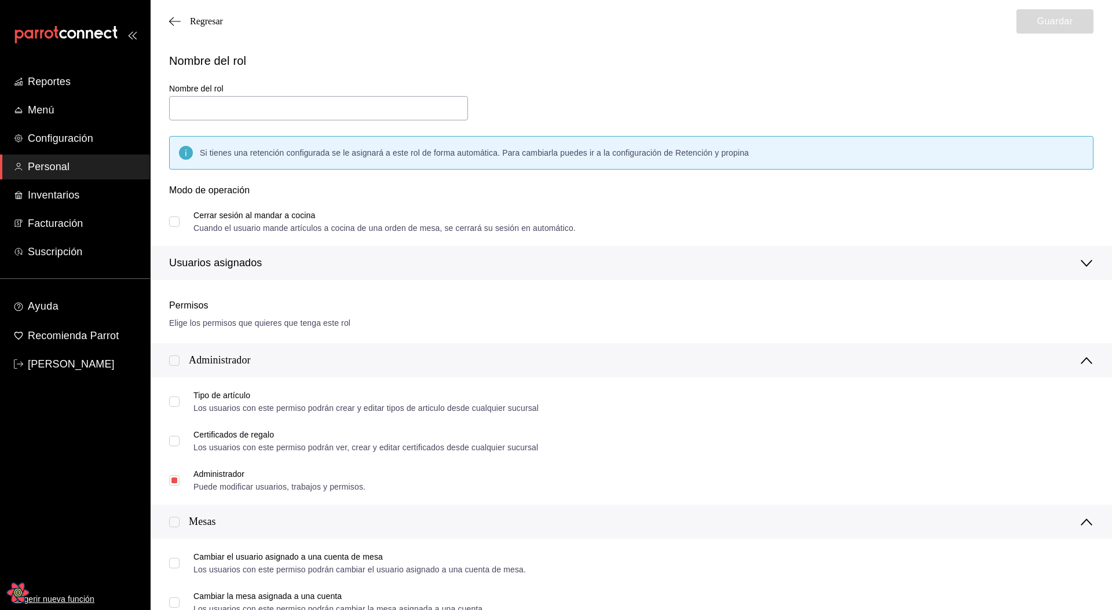
click at [572, 210] on div "Modo de operación" at bounding box center [631, 198] width 924 height 28
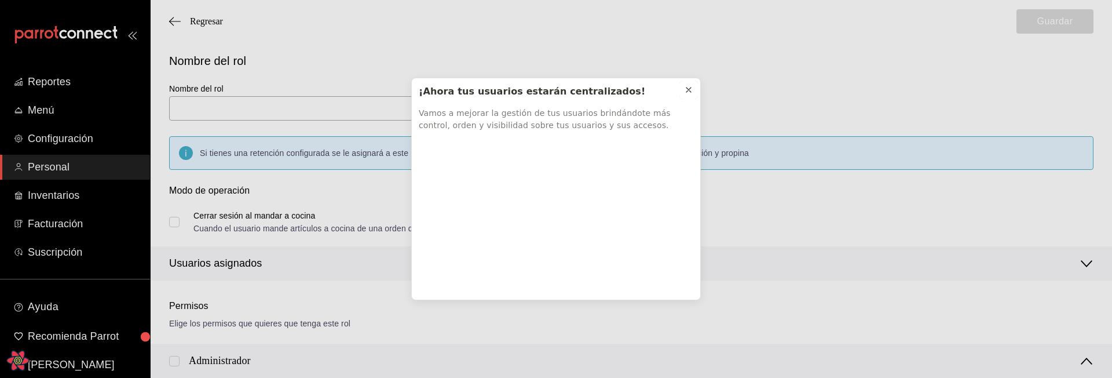
click at [687, 93] on icon at bounding box center [688, 89] width 9 height 9
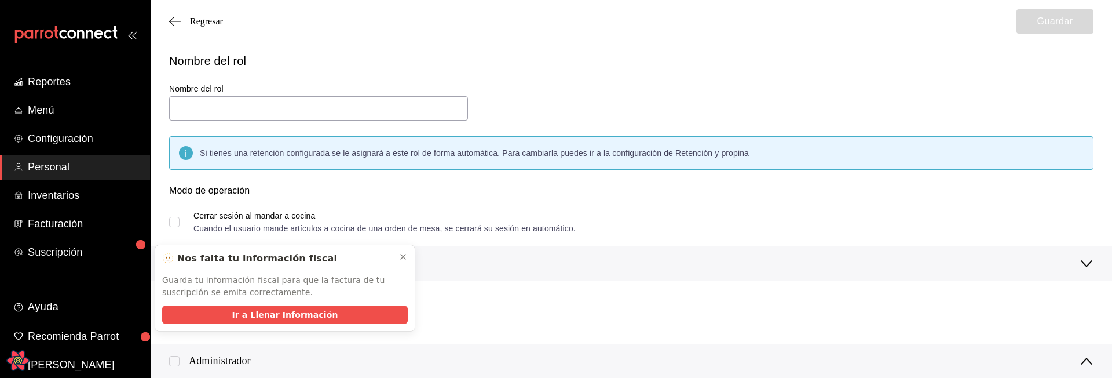
scroll to position [2, 0]
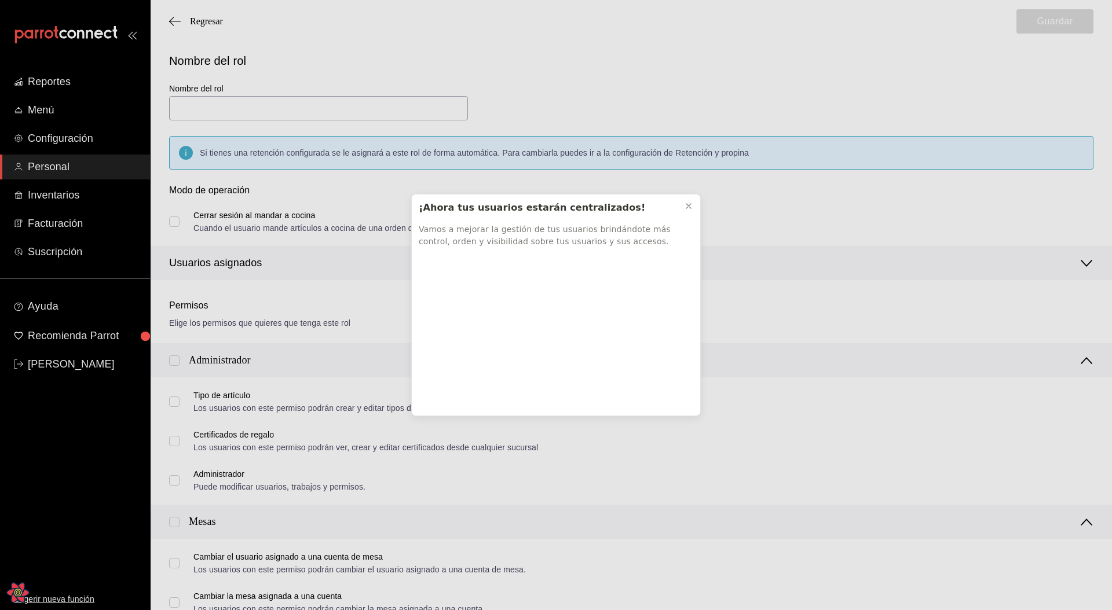
scroll to position [164, 0]
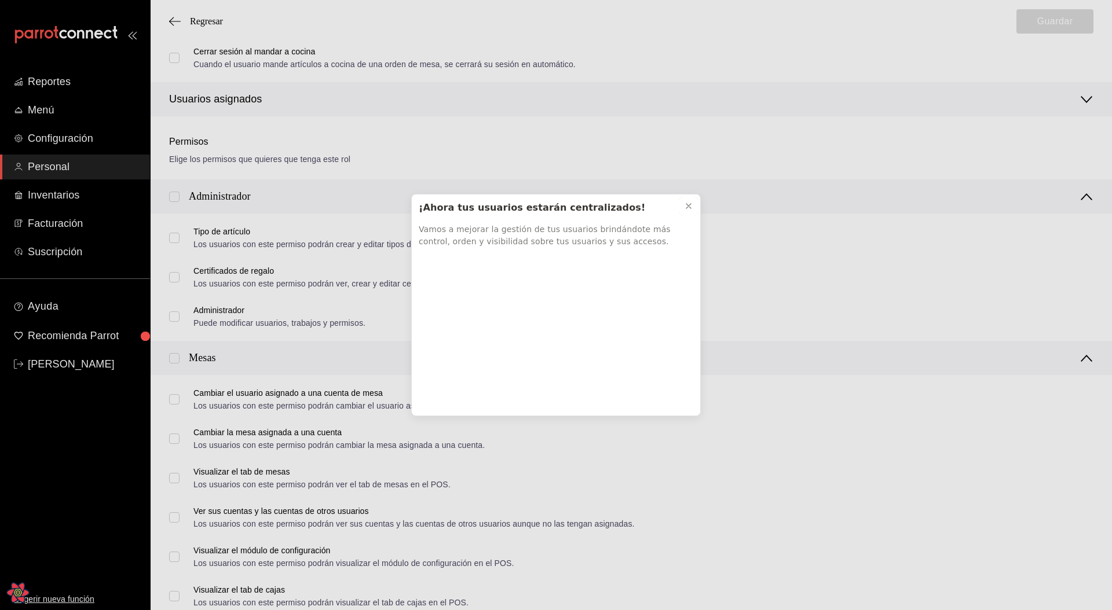
drag, startPoint x: 695, startPoint y: 200, endPoint x: 692, endPoint y: 206, distance: 7.3
click at [694, 202] on button at bounding box center [688, 206] width 19 height 19
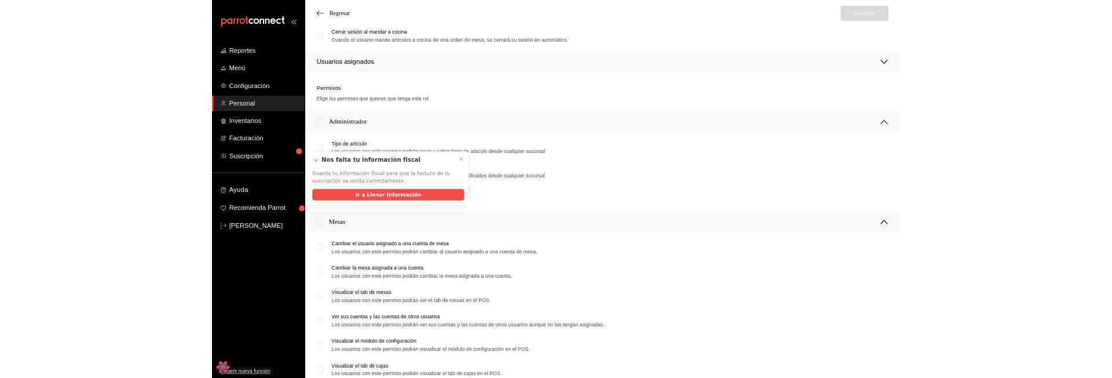
scroll to position [0, 0]
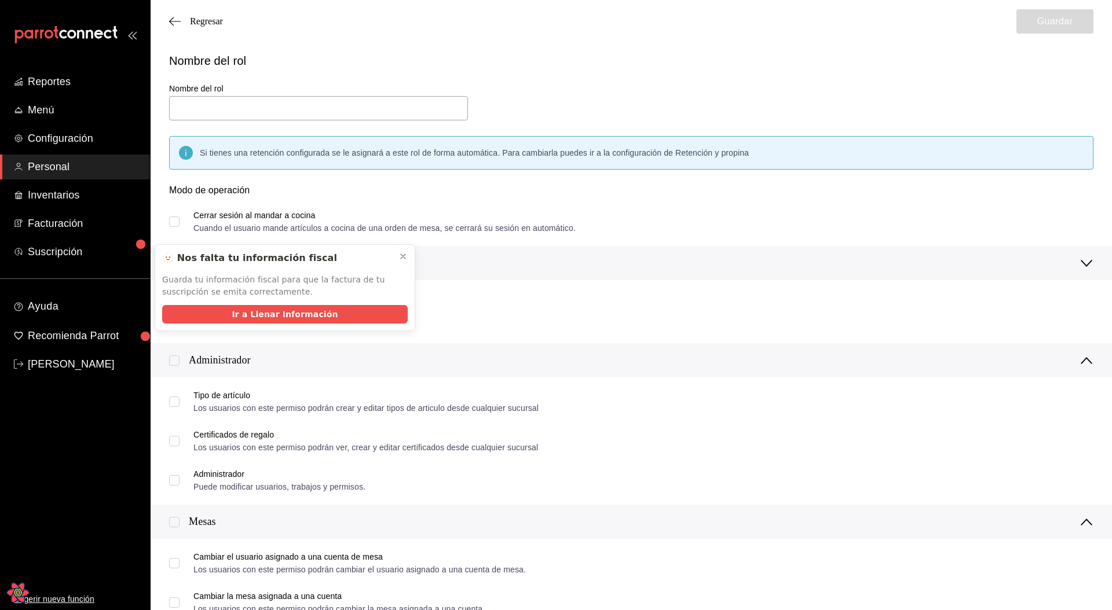
click at [400, 257] on icon at bounding box center [402, 256] width 9 height 9
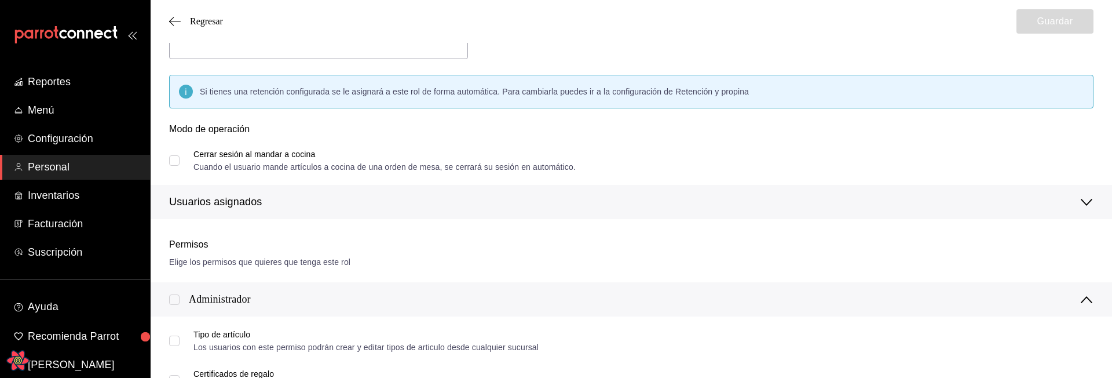
scroll to position [71, 0]
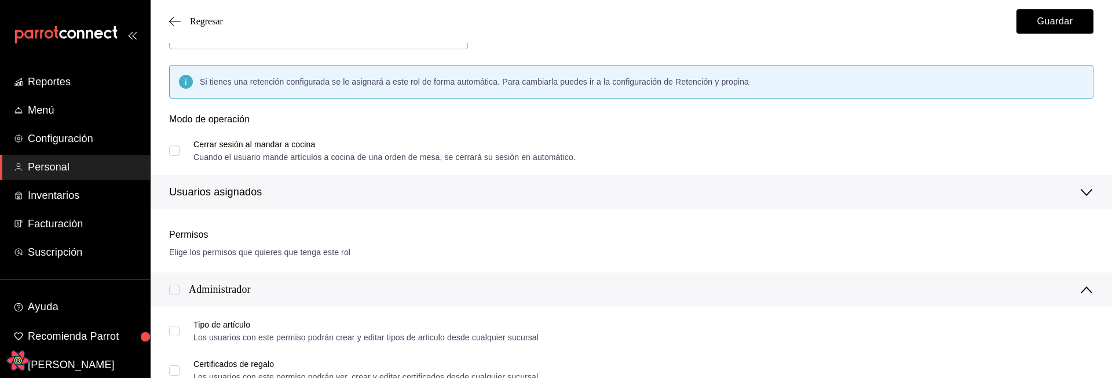
type input "Admin Role Copy Copy Copyasdasdas"
checkbox input "true"
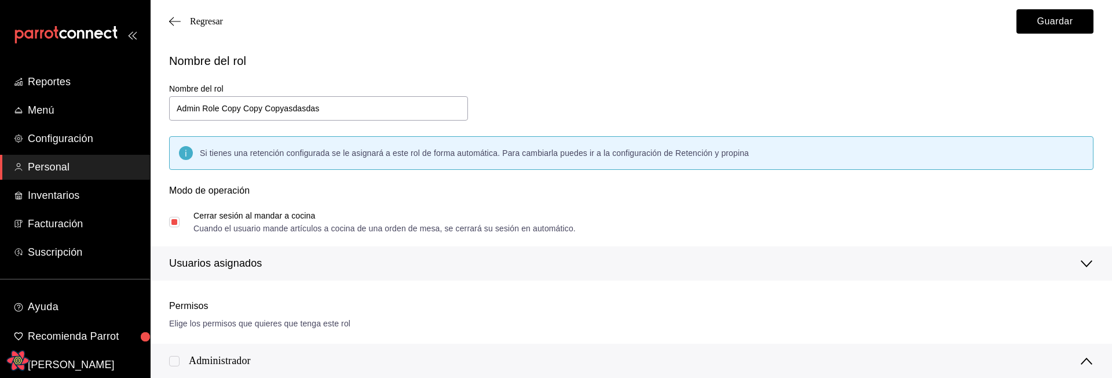
scroll to position [5, 0]
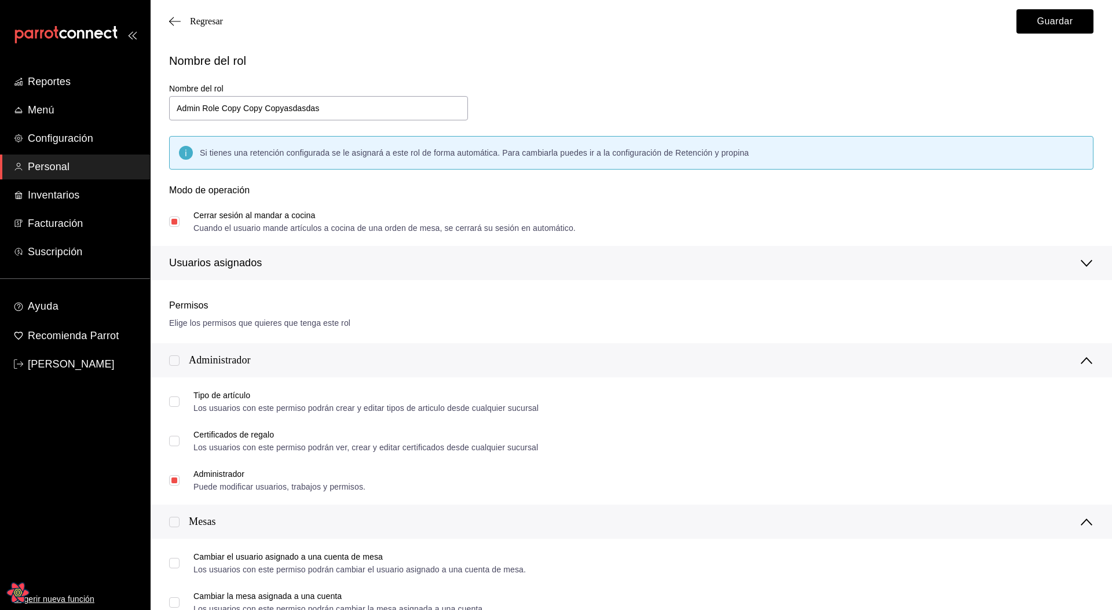
click at [656, 113] on div "Nombre del rol Nombre del rol Admin Role Copy Copy Copyasdasdas Si tienes una r…" at bounding box center [624, 159] width 938 height 242
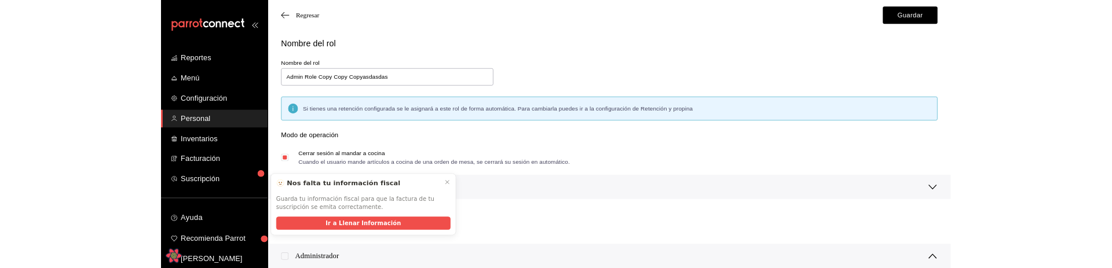
scroll to position [2, 0]
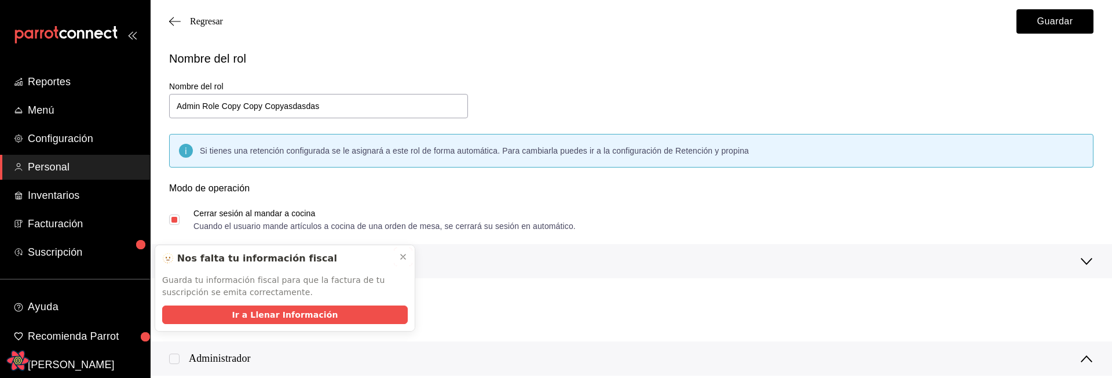
click at [401, 259] on icon at bounding box center [402, 256] width 9 height 9
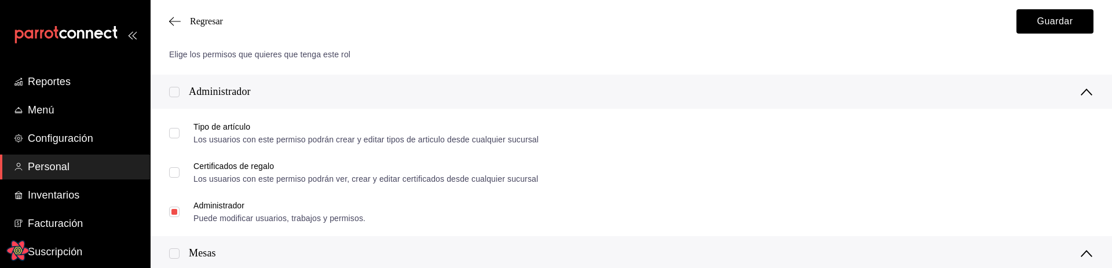
scroll to position [336, 0]
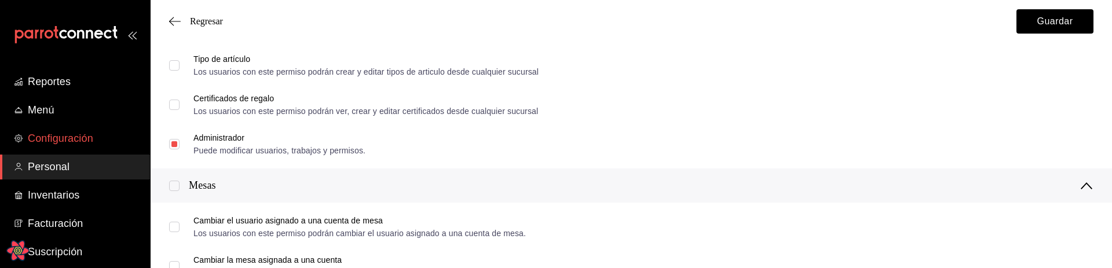
click at [87, 151] on ul "Reportes Menú Configuración Personal Inventarios Facturación Suscripción" at bounding box center [75, 166] width 150 height 195
click at [67, 148] on link "Configuración" at bounding box center [75, 138] width 150 height 25
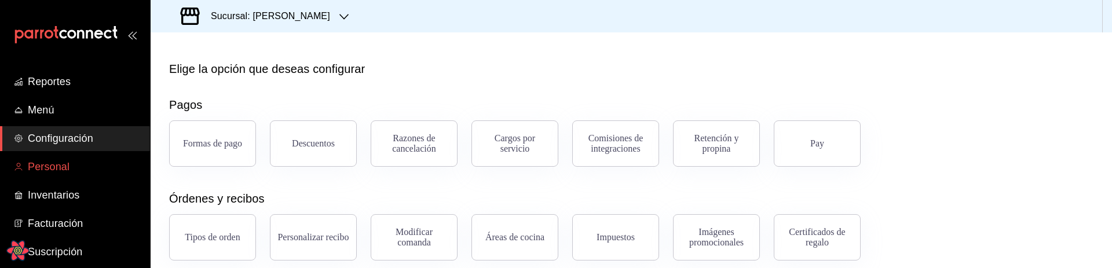
click at [55, 164] on span "Personal" at bounding box center [84, 167] width 113 height 16
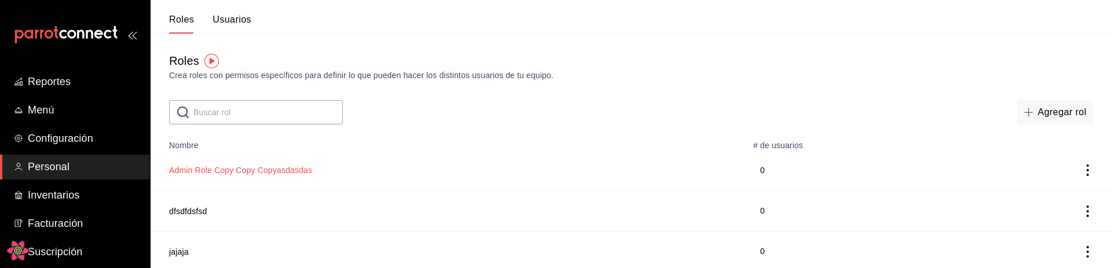
click at [214, 168] on button "Admin Role Copy Copy Copyasdasdas" at bounding box center [240, 170] width 143 height 12
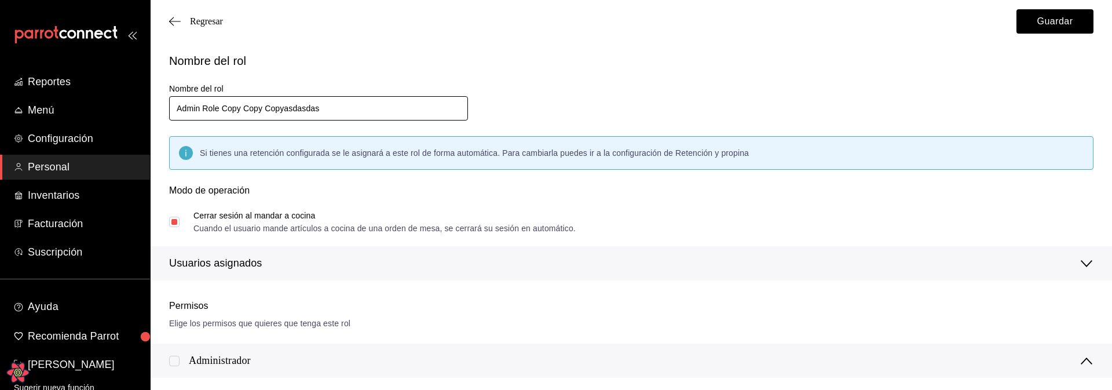
click at [350, 103] on input "Admin Role Copy Copy Copyasdasdas" at bounding box center [318, 108] width 299 height 24
type input "editar rolll"
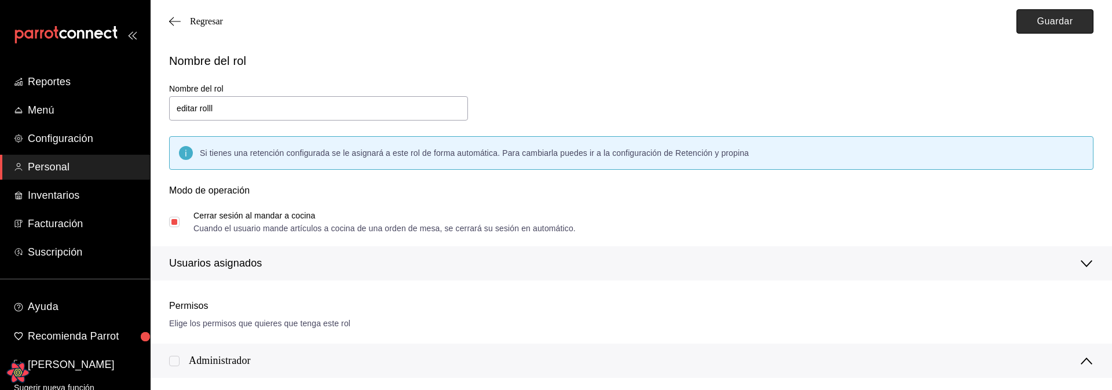
click at [1048, 23] on button "Guardar" at bounding box center [1054, 21] width 77 height 24
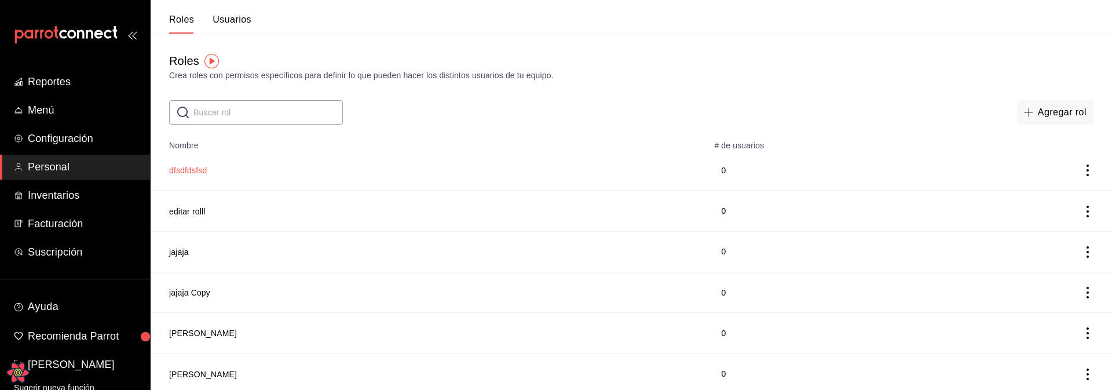
click at [199, 172] on button "dfsdfdsfsd" at bounding box center [188, 170] width 38 height 12
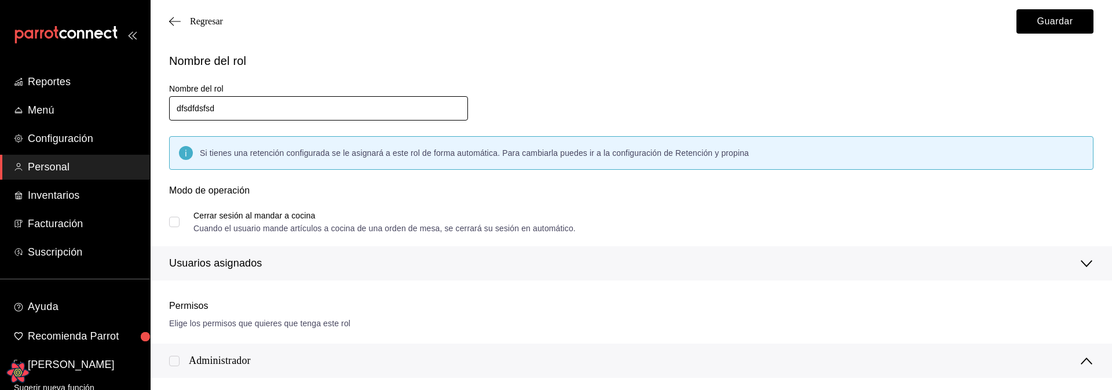
click at [319, 115] on input "dfsdfdsfsd" at bounding box center [318, 108] width 299 height 24
click at [656, 103] on div "Nombre del rol Nombre del rol leonidas esteban Si tienes una retención configur…" at bounding box center [624, 159] width 938 height 242
click at [1047, 23] on button "Guardar" at bounding box center [1054, 21] width 77 height 24
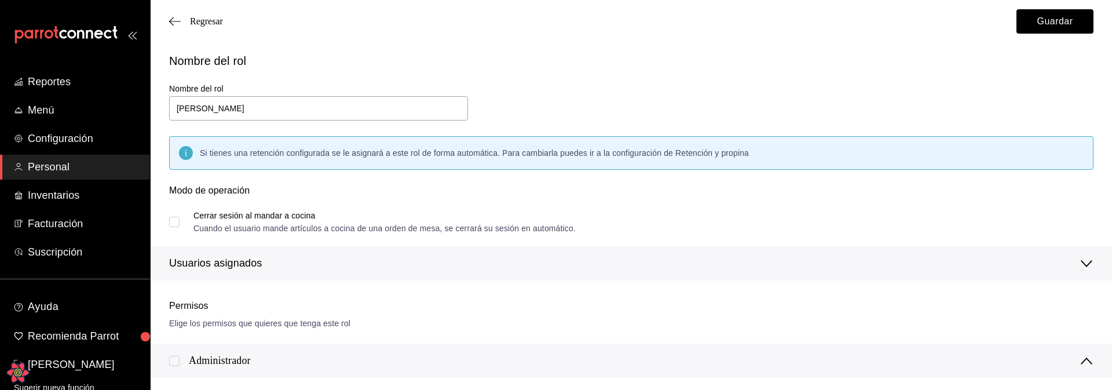
type input "dfsdfdsfsd"
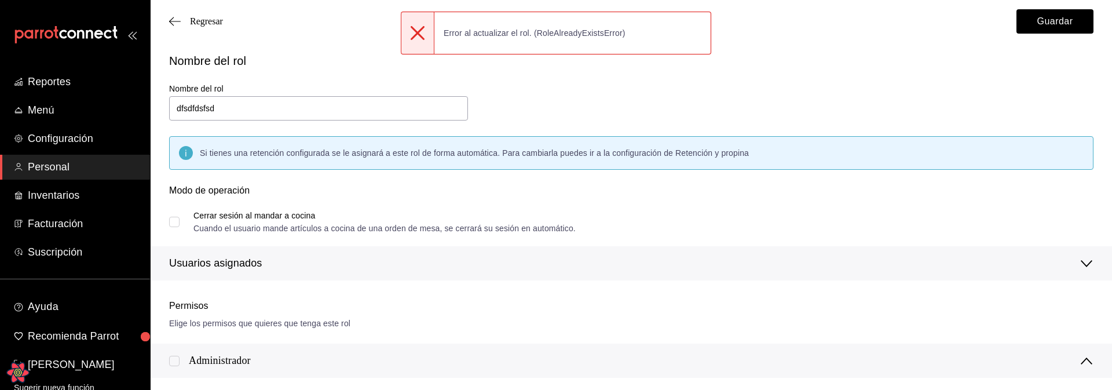
click at [579, 115] on div "Nombre del rol Nombre del rol dfsdfdsfsd Si tienes una retención configurada se…" at bounding box center [624, 159] width 938 height 242
click at [179, 28] on div "Regresar Guardar" at bounding box center [631, 21] width 961 height 43
click at [206, 21] on span "Regresar" at bounding box center [206, 21] width 33 height 10
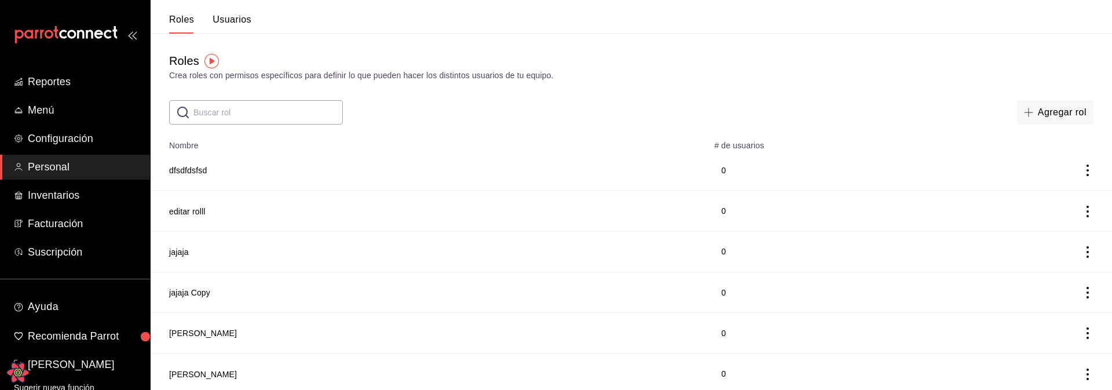
drag, startPoint x: 639, startPoint y: 150, endPoint x: 708, endPoint y: 148, distance: 68.4
click at [719, 144] on th "# de usuarios" at bounding box center [826, 142] width 239 height 16
drag, startPoint x: 635, startPoint y: 145, endPoint x: 722, endPoint y: 149, distance: 87.0
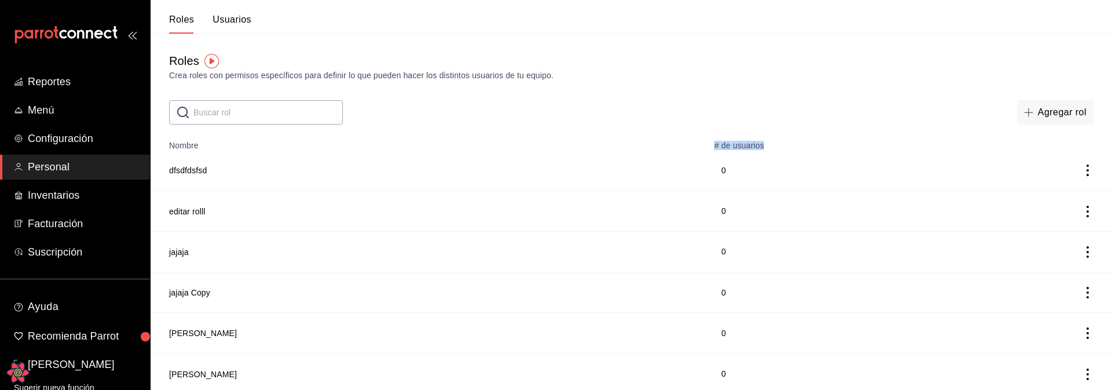
click at [722, 150] on td "0" at bounding box center [826, 170] width 239 height 41
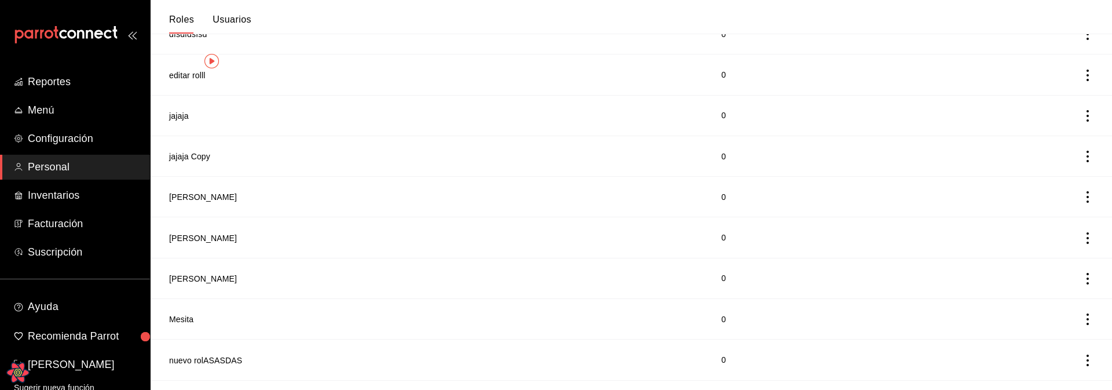
scroll to position [289, 0]
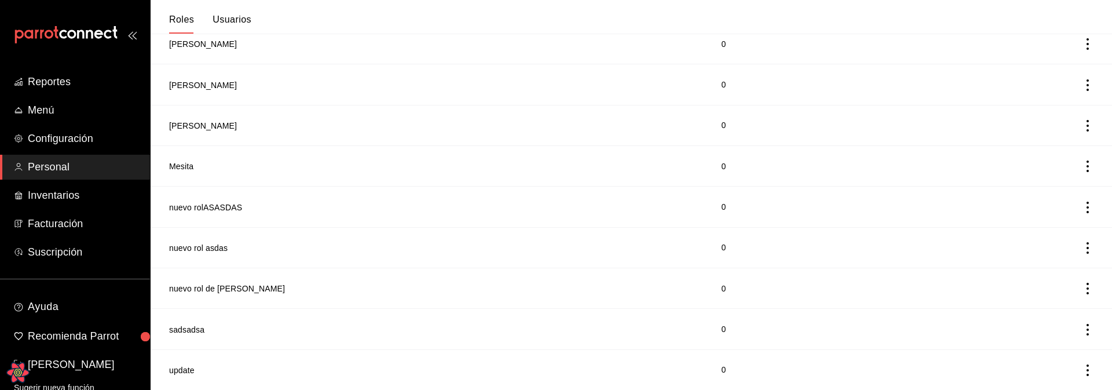
drag, startPoint x: 173, startPoint y: 75, endPoint x: 770, endPoint y: 434, distance: 696.8
click at [770, 390] on html "Reportes Menú Configuración Personal Inventarios Facturación Suscripción Ayuda …" at bounding box center [556, 50] width 1112 height 679
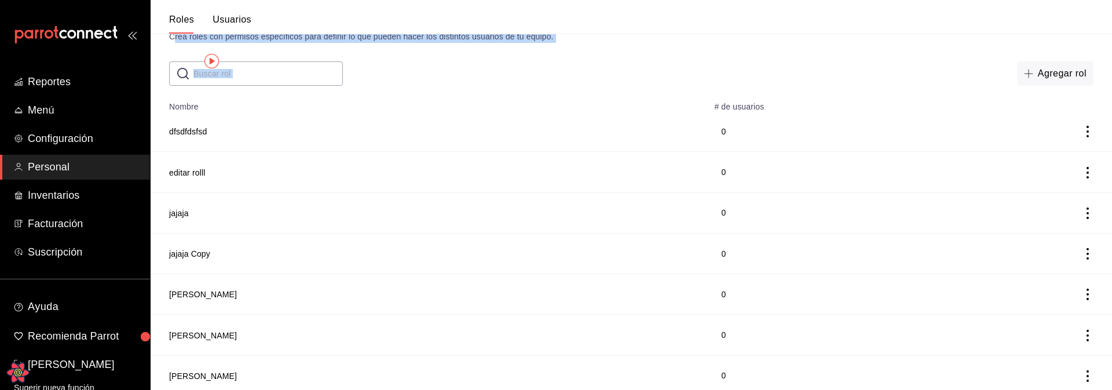
scroll to position [0, 0]
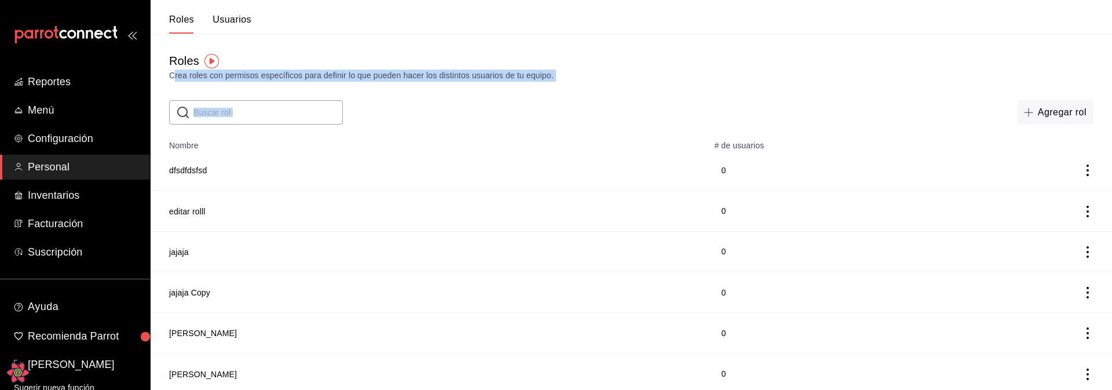
click at [733, 93] on div "Roles Crea roles con permisos específicos para definir lo que pueden hacer los …" at bounding box center [631, 79] width 961 height 91
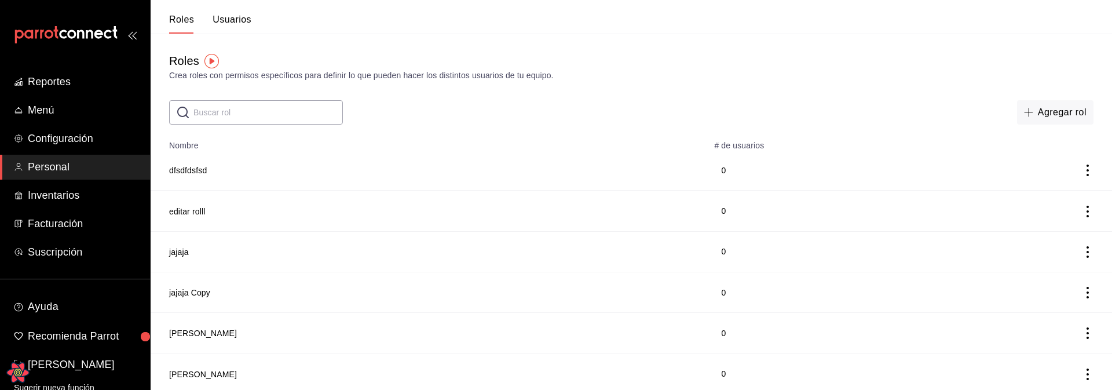
click at [748, 178] on td "0" at bounding box center [826, 170] width 239 height 41
click at [730, 134] on th "# de usuarios" at bounding box center [826, 142] width 239 height 16
click at [202, 171] on button "dfsdfdsfsd" at bounding box center [188, 170] width 38 height 12
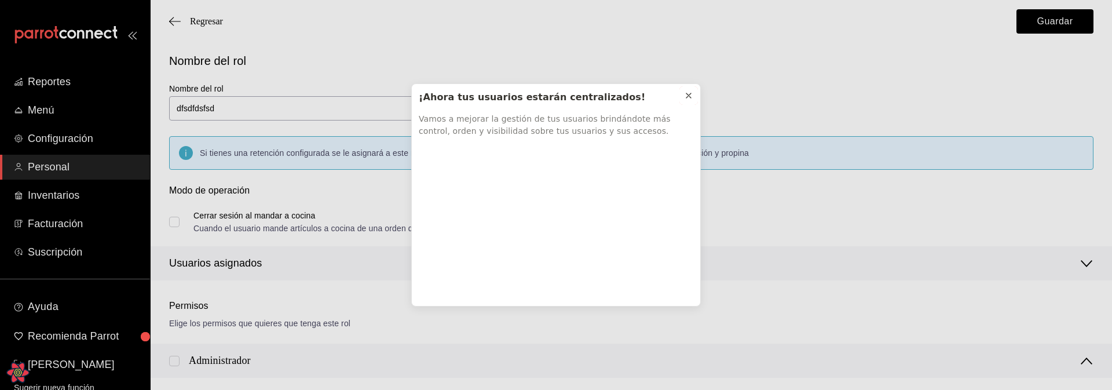
click at [690, 94] on icon at bounding box center [688, 95] width 9 height 9
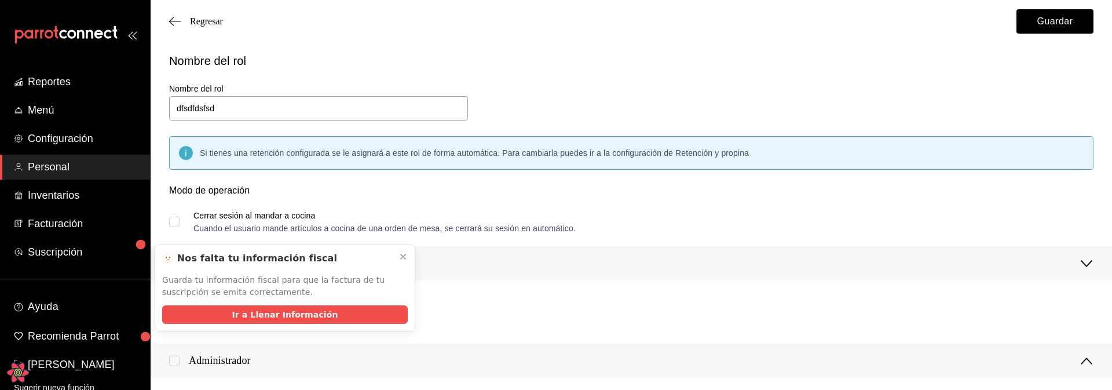
scroll to position [9, 0]
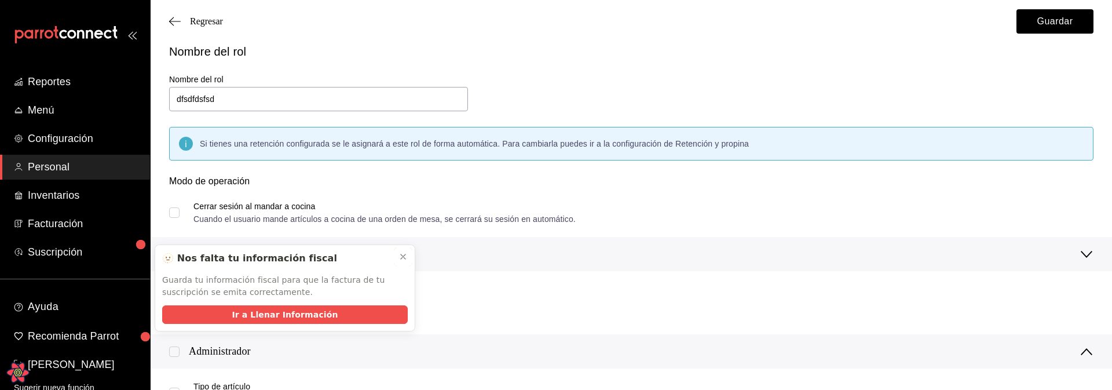
drag, startPoint x: 402, startPoint y: 251, endPoint x: 434, endPoint y: 249, distance: 32.5
click at [402, 251] on div at bounding box center [402, 257] width 9 height 12
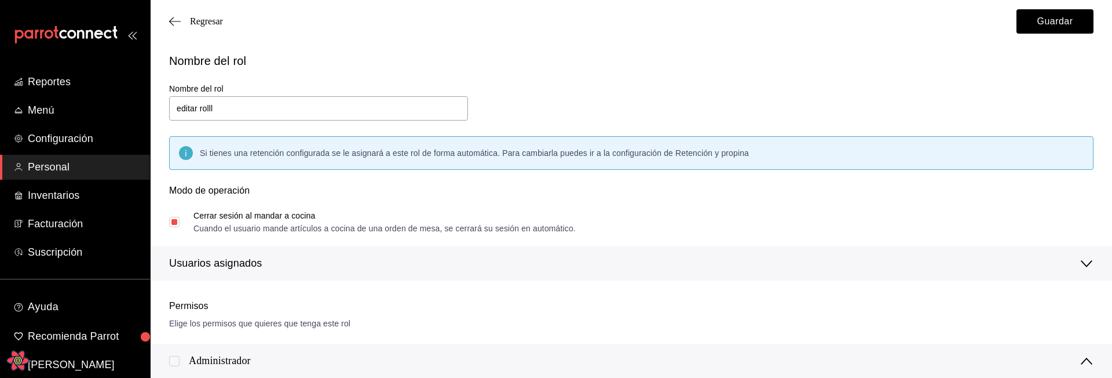
click at [928, 118] on div "Nombre del rol Nombre del rol editar rolll Si tienes una retención configurada …" at bounding box center [624, 159] width 938 height 242
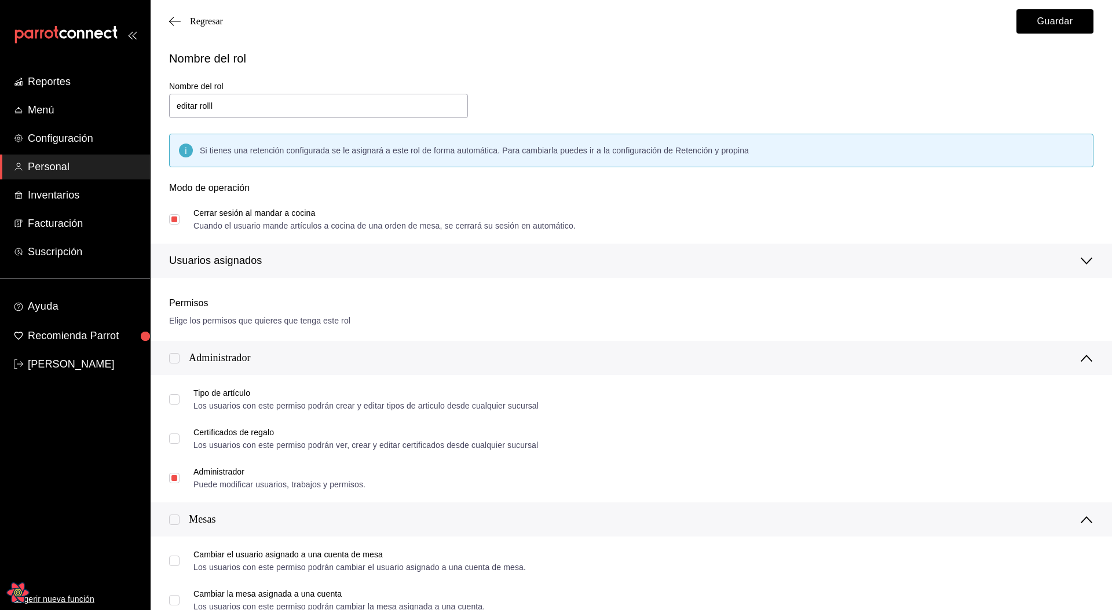
scroll to position [2, 0]
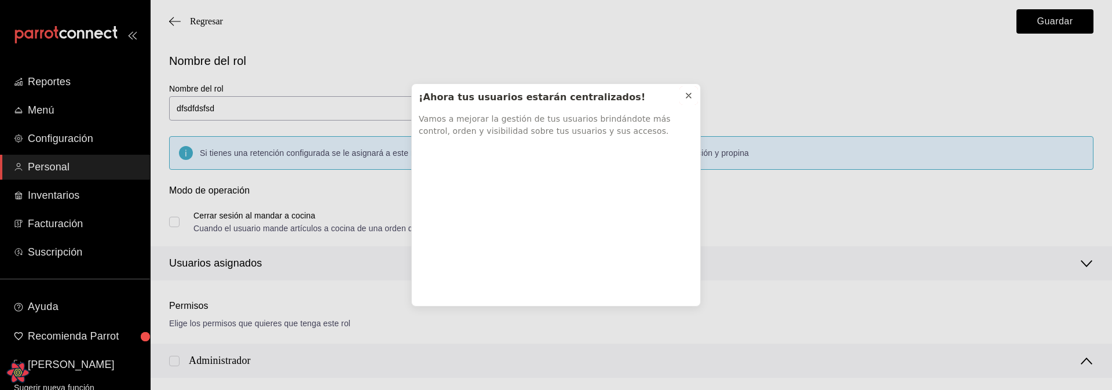
click at [686, 94] on icon at bounding box center [688, 95] width 9 height 9
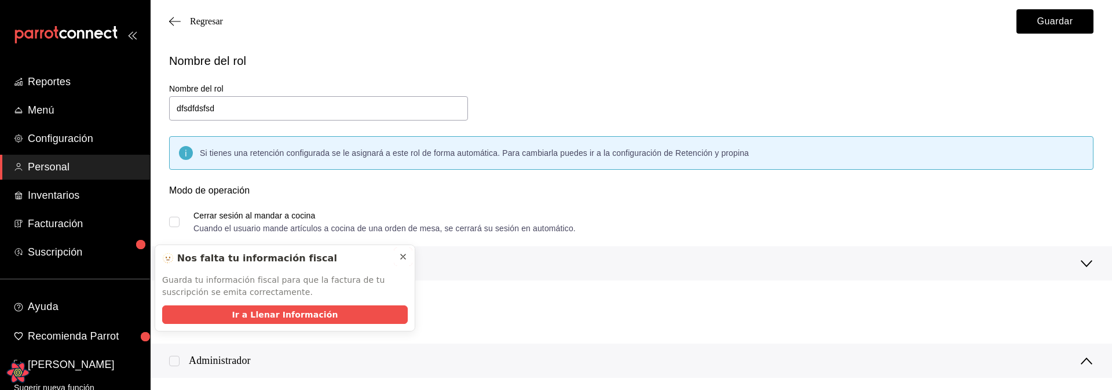
click at [405, 260] on icon at bounding box center [402, 256] width 9 height 9
